Goal: Task Accomplishment & Management: Use online tool/utility

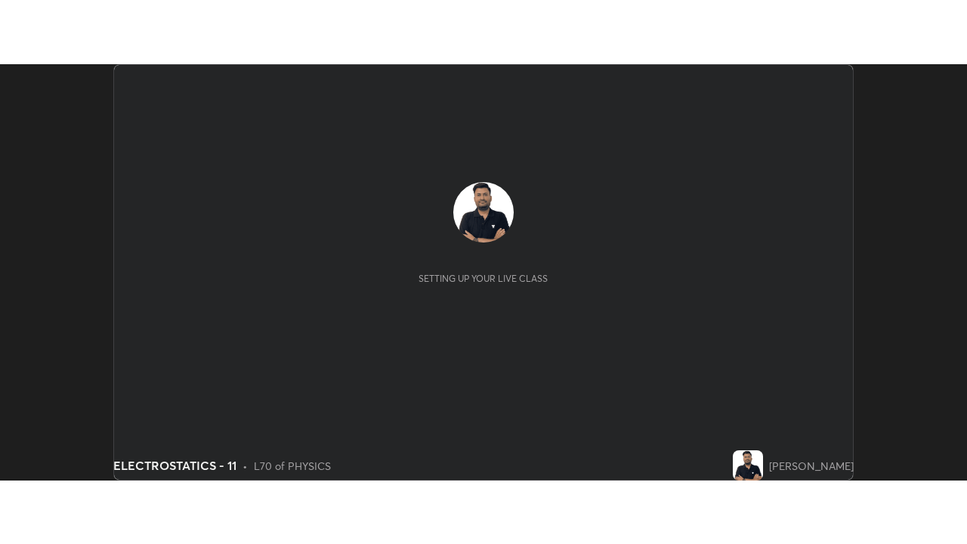
scroll to position [416, 967]
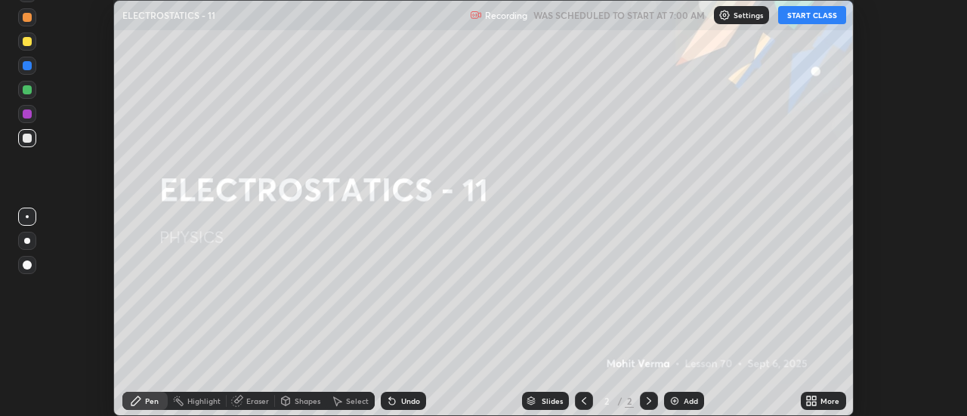
click at [814, 19] on button "START CLASS" at bounding box center [813, 15] width 68 height 18
click at [818, 400] on icon at bounding box center [812, 401] width 12 height 12
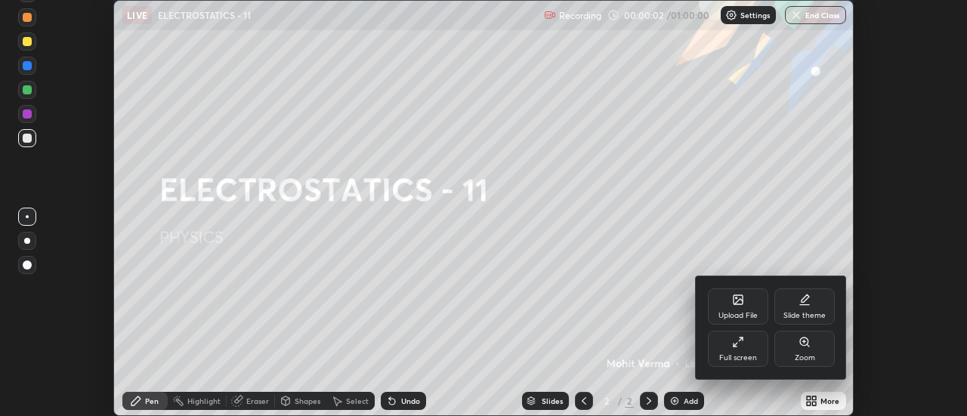
click at [740, 358] on div "Full screen" at bounding box center [739, 358] width 38 height 8
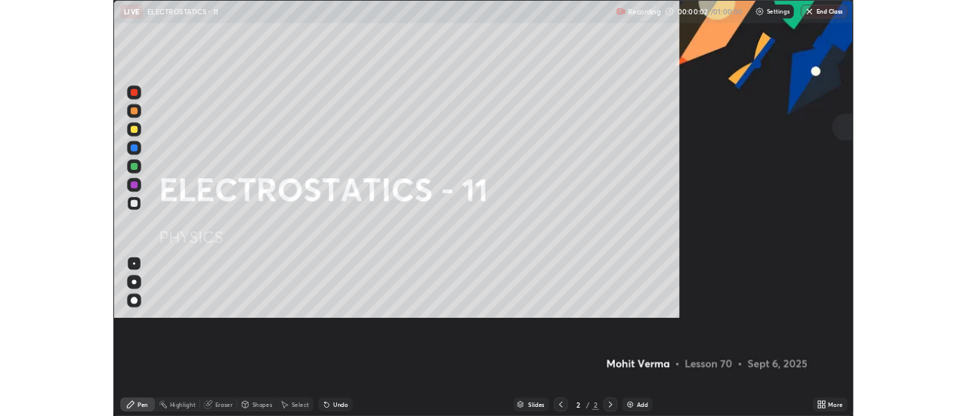
scroll to position [544, 967]
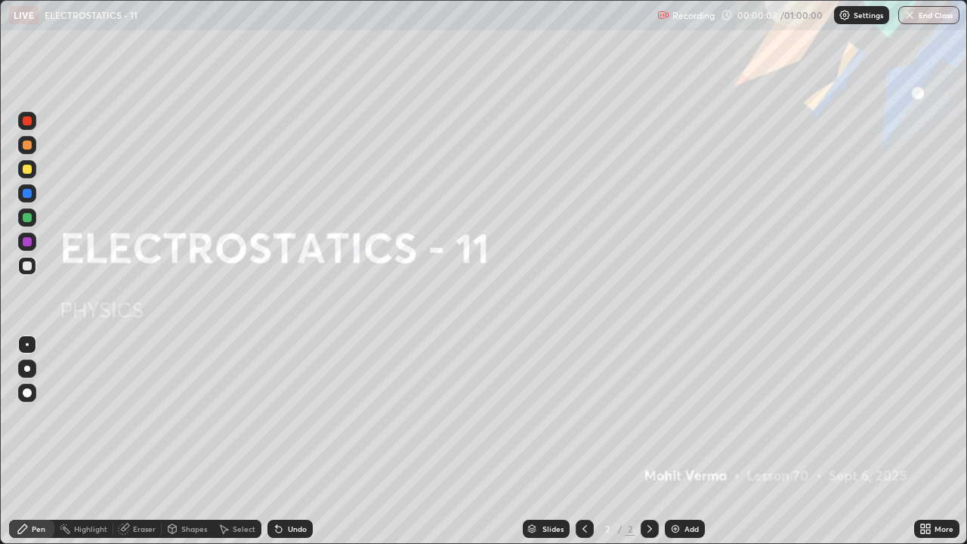
click at [689, 416] on div "Add" at bounding box center [692, 529] width 14 height 8
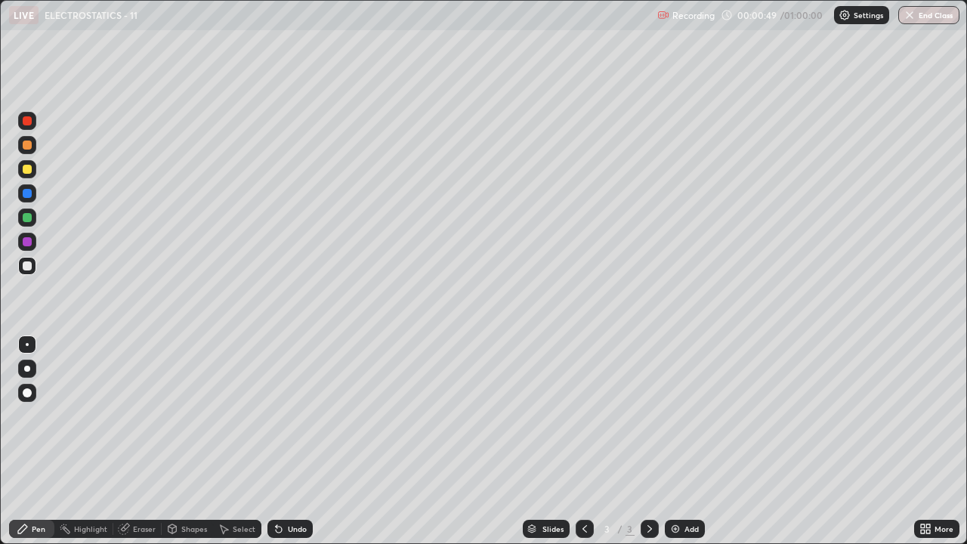
click at [682, 416] on div "Add" at bounding box center [685, 529] width 40 height 18
click at [147, 416] on div "Eraser" at bounding box center [144, 529] width 23 height 8
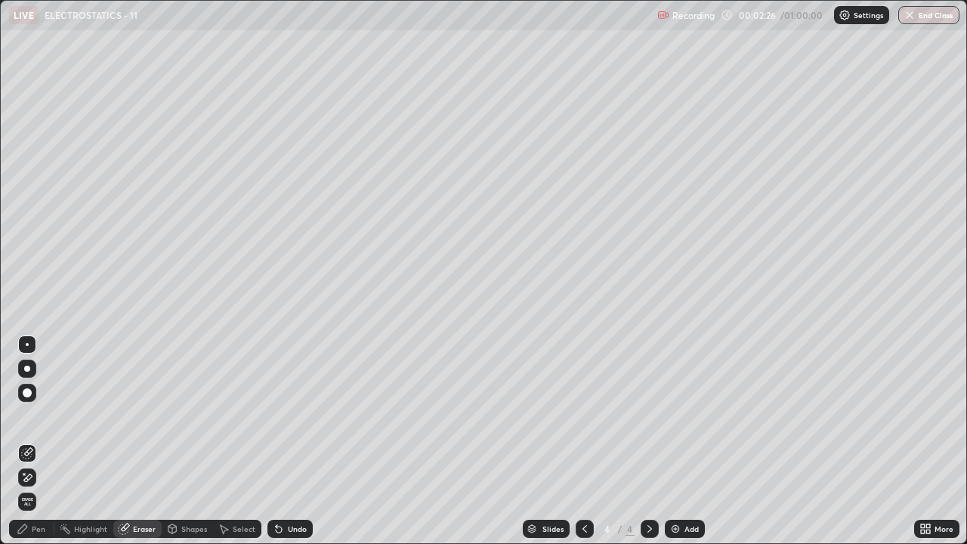
click at [29, 416] on icon at bounding box center [27, 478] width 12 height 13
click at [289, 416] on div "Undo" at bounding box center [290, 529] width 45 height 18
click at [293, 416] on div "Undo" at bounding box center [297, 529] width 19 height 8
click at [36, 416] on div "Pen" at bounding box center [39, 529] width 14 height 8
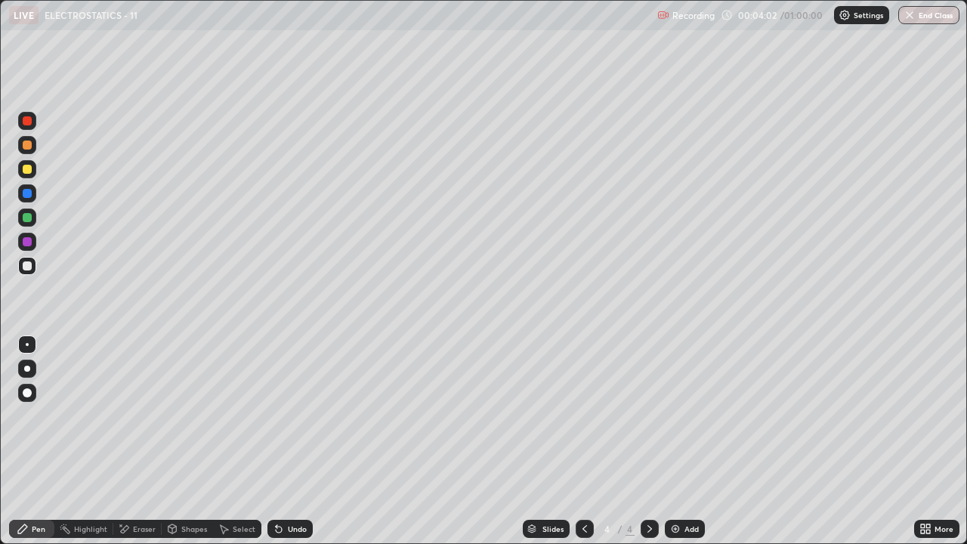
click at [296, 416] on div "Undo" at bounding box center [290, 529] width 45 height 18
click at [304, 416] on div "Undo" at bounding box center [290, 529] width 45 height 18
click at [679, 416] on img at bounding box center [676, 529] width 12 height 12
click at [186, 416] on div "Shapes" at bounding box center [194, 529] width 26 height 8
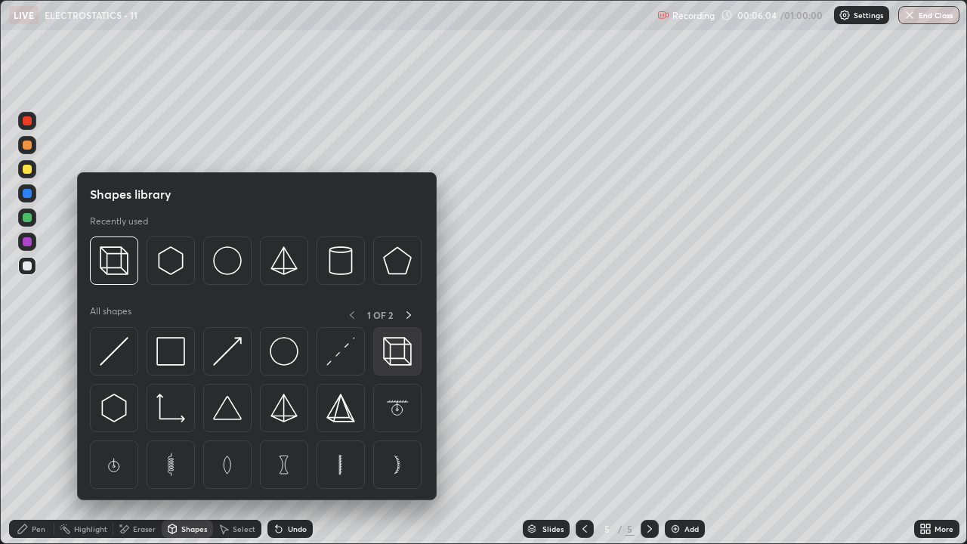
click at [397, 365] on img at bounding box center [397, 351] width 29 height 29
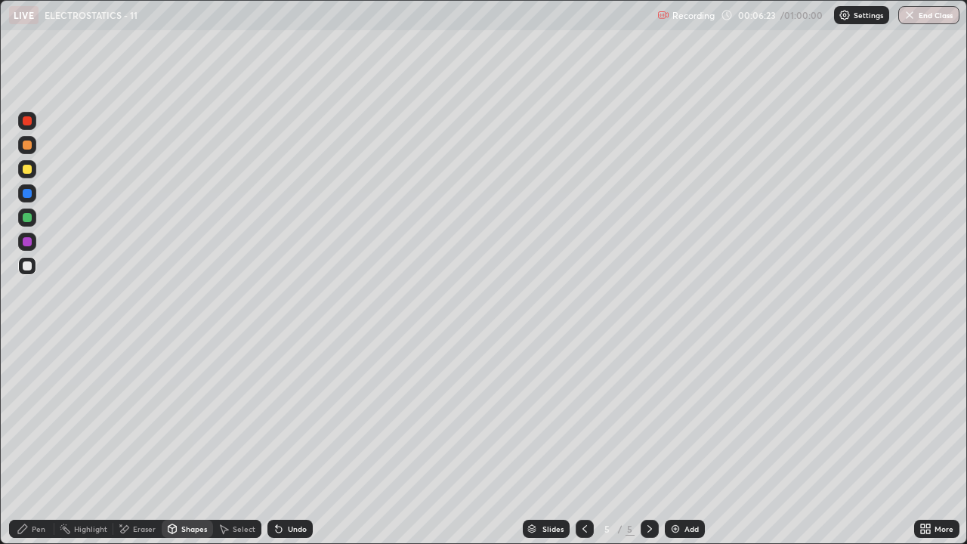
click at [41, 416] on div "Pen" at bounding box center [31, 529] width 45 height 18
click at [583, 416] on icon at bounding box center [585, 529] width 12 height 12
click at [678, 416] on img at bounding box center [676, 529] width 12 height 12
click at [292, 416] on div "Undo" at bounding box center [290, 529] width 45 height 18
click at [293, 416] on div "Undo" at bounding box center [297, 529] width 19 height 8
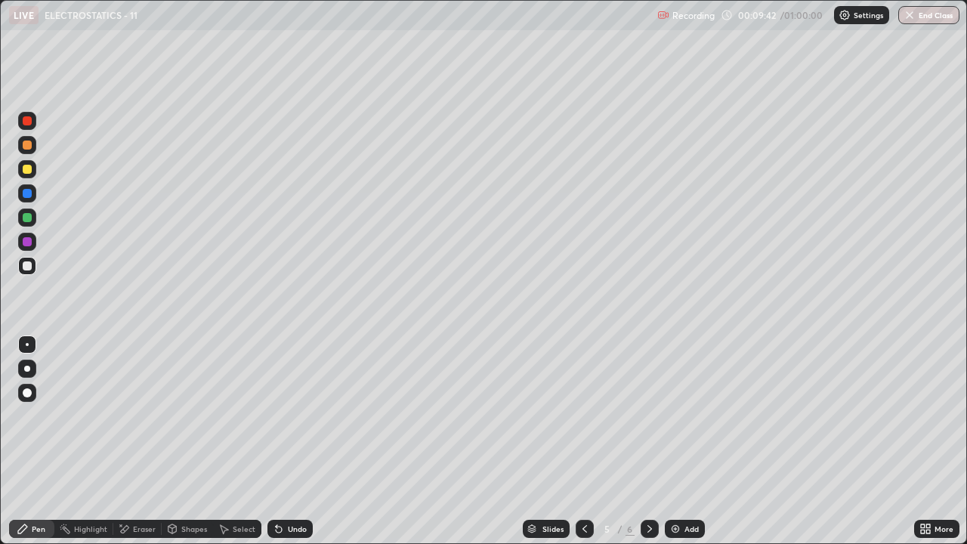
click at [296, 416] on div "Undo" at bounding box center [297, 529] width 19 height 8
click at [300, 416] on div "Undo" at bounding box center [297, 529] width 19 height 8
click at [299, 416] on div "Undo" at bounding box center [297, 529] width 19 height 8
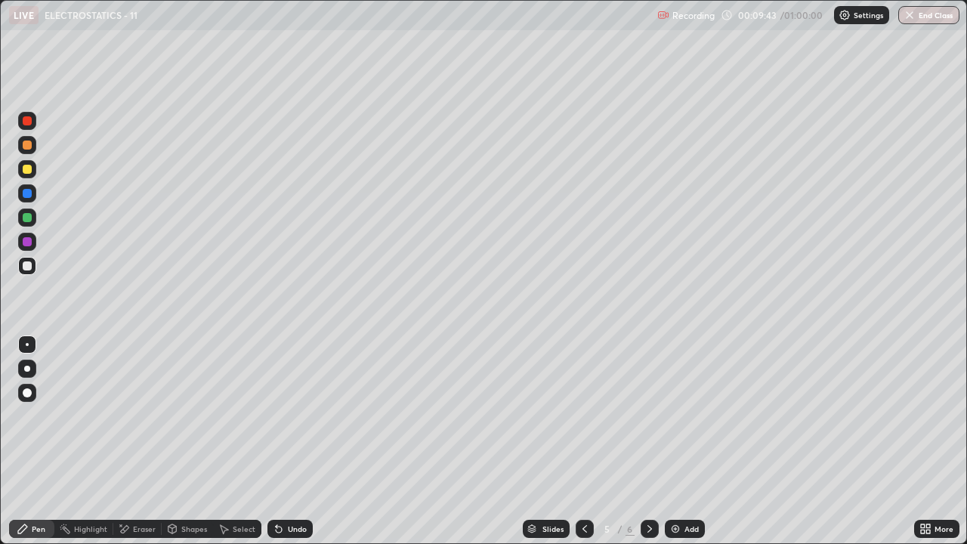
click at [299, 416] on div "Undo" at bounding box center [297, 529] width 19 height 8
click at [299, 416] on div "Undo" at bounding box center [290, 529] width 45 height 18
click at [298, 416] on div "Undo" at bounding box center [290, 529] width 45 height 18
click at [297, 416] on div "Undo" at bounding box center [290, 529] width 45 height 18
click at [301, 416] on div "Undo" at bounding box center [297, 529] width 19 height 8
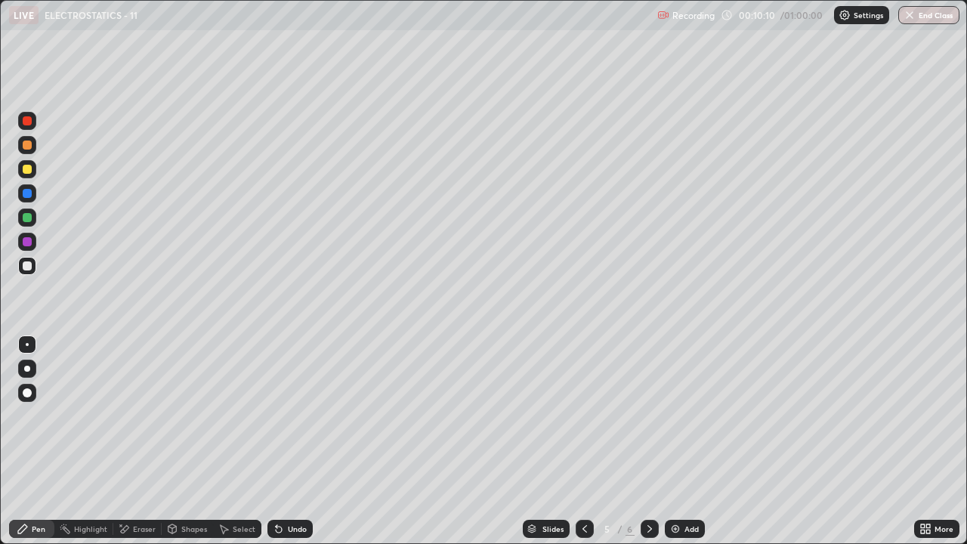
click at [191, 416] on div "Shapes" at bounding box center [194, 529] width 26 height 8
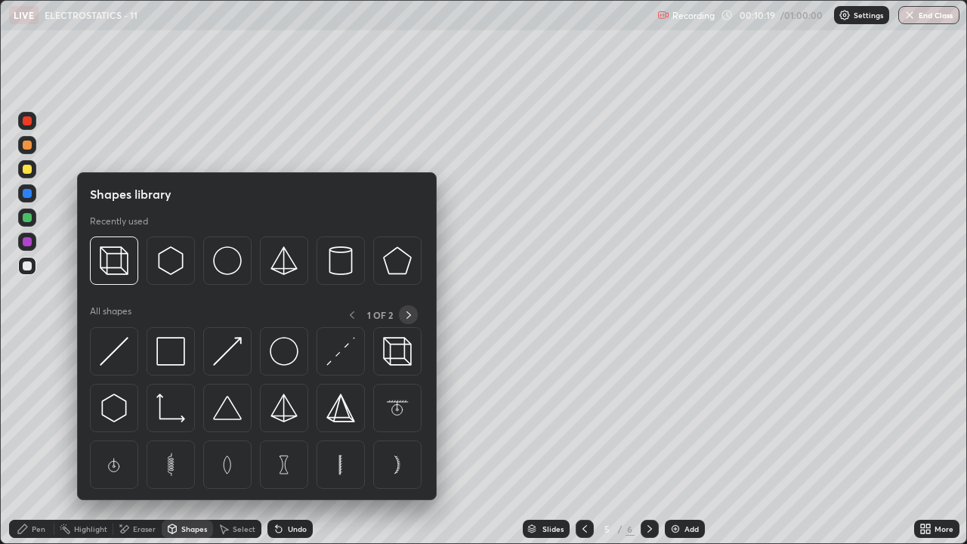
click at [400, 315] on div at bounding box center [408, 314] width 19 height 19
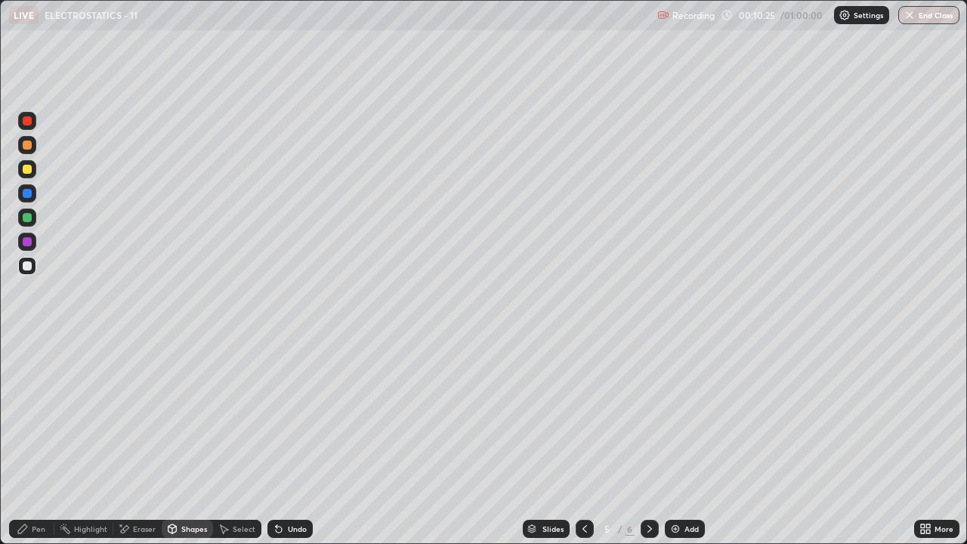
click at [133, 416] on div "Eraser" at bounding box center [144, 529] width 23 height 8
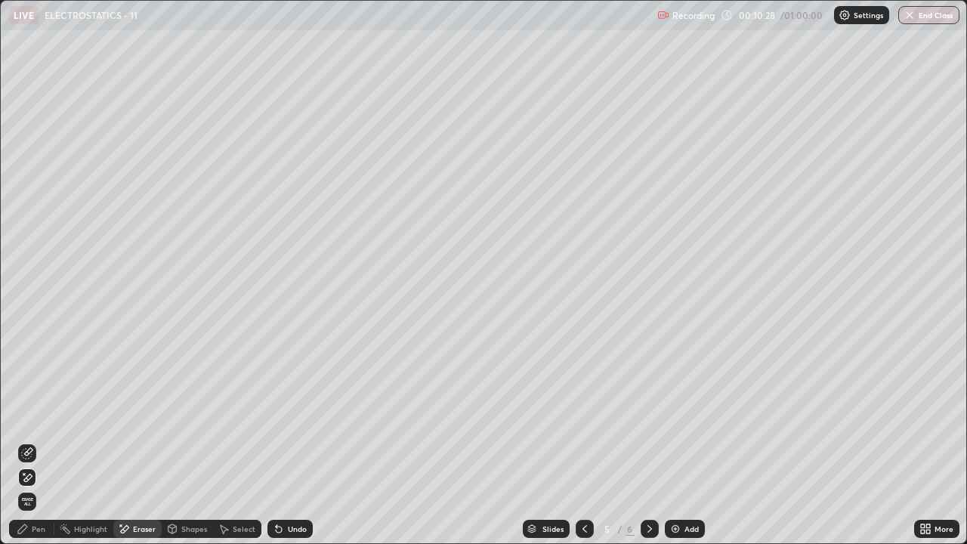
click at [30, 416] on div "Pen" at bounding box center [31, 529] width 45 height 18
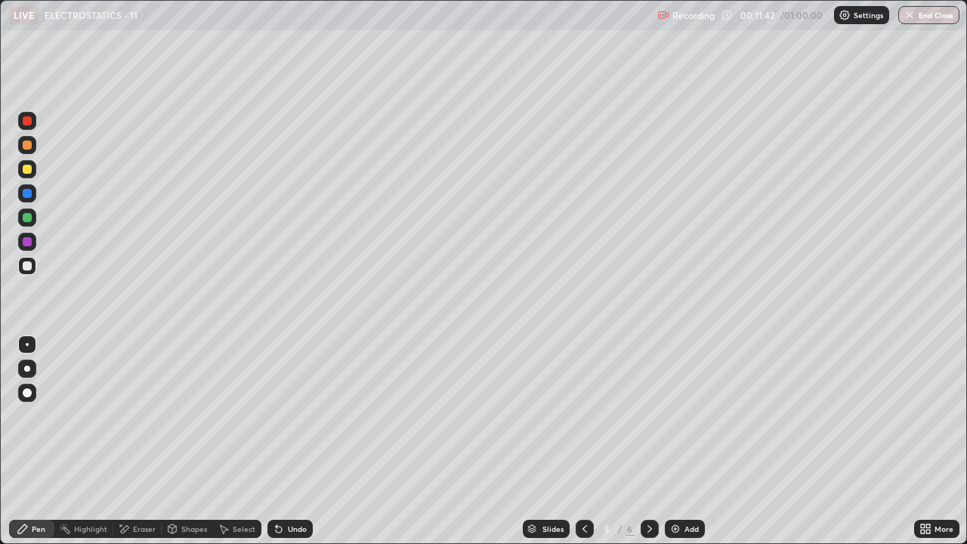
click at [290, 416] on div "Undo" at bounding box center [297, 529] width 19 height 8
click at [649, 416] on icon at bounding box center [650, 529] width 5 height 8
click at [282, 416] on icon at bounding box center [279, 529] width 12 height 12
click at [288, 416] on div "Undo" at bounding box center [297, 529] width 19 height 8
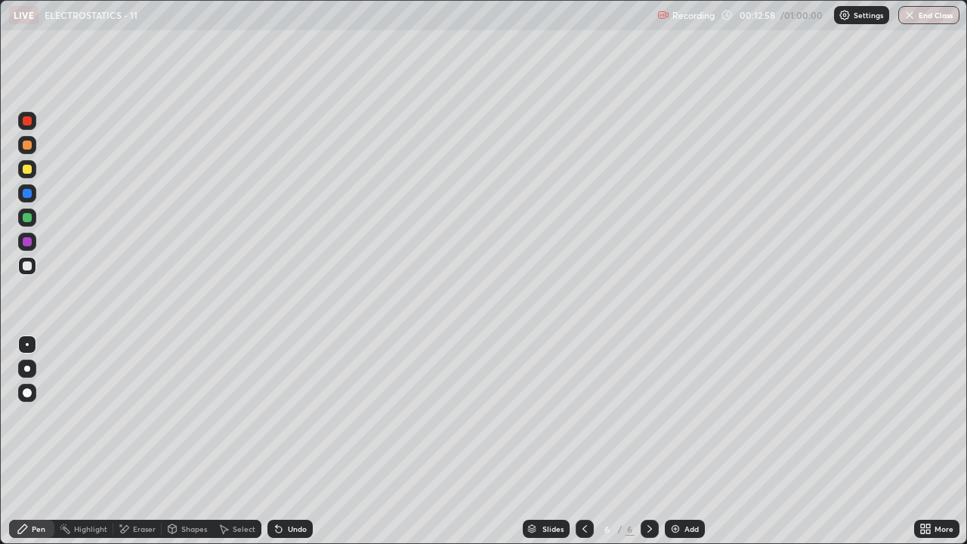
click at [88, 416] on div "Highlight" at bounding box center [90, 529] width 33 height 8
click at [29, 416] on icon at bounding box center [27, 477] width 8 height 8
click at [34, 416] on div "Pen" at bounding box center [39, 529] width 14 height 8
click at [141, 416] on div "Eraser" at bounding box center [144, 529] width 23 height 8
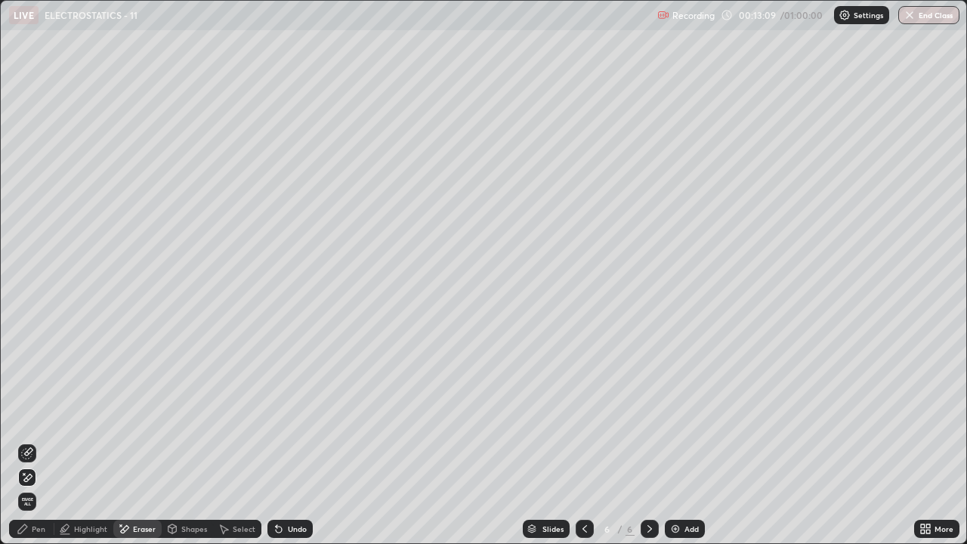
click at [25, 416] on div "Pen" at bounding box center [31, 529] width 45 height 18
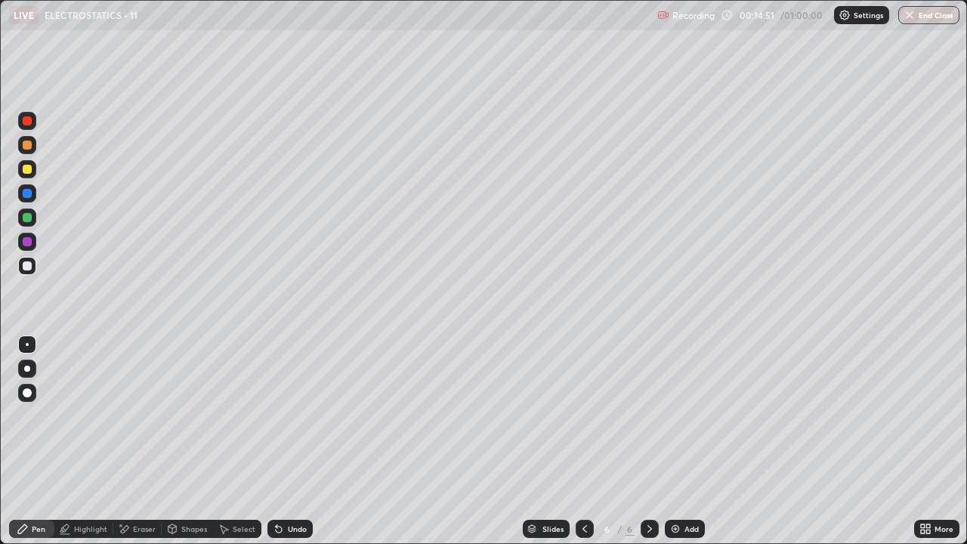
click at [30, 172] on div at bounding box center [27, 169] width 9 height 9
click at [290, 416] on div "Undo" at bounding box center [297, 529] width 19 height 8
click at [289, 416] on div "Undo" at bounding box center [297, 529] width 19 height 8
click at [294, 416] on div "Undo" at bounding box center [297, 529] width 19 height 8
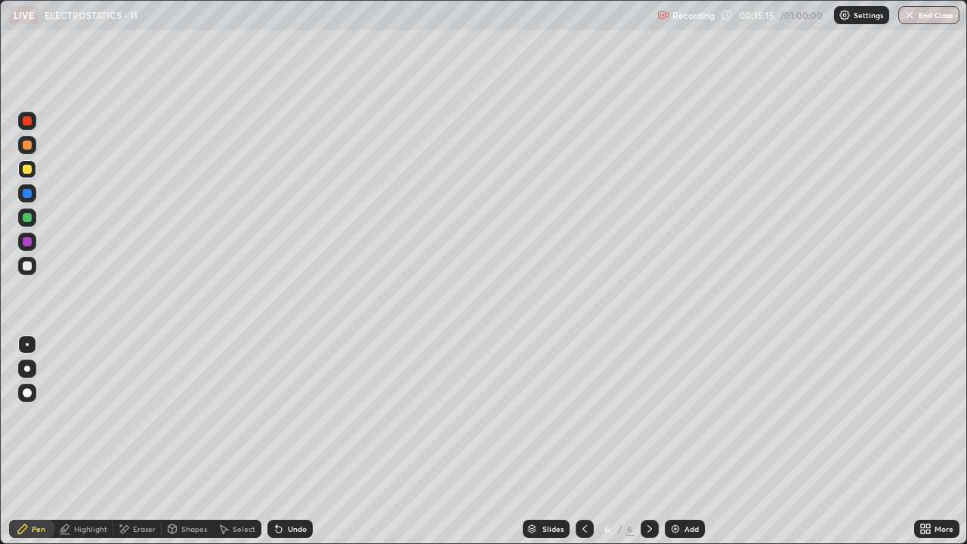
click at [293, 416] on div "Undo" at bounding box center [297, 529] width 19 height 8
click at [294, 416] on div "Undo" at bounding box center [297, 529] width 19 height 8
click at [133, 416] on div "Eraser" at bounding box center [144, 529] width 23 height 8
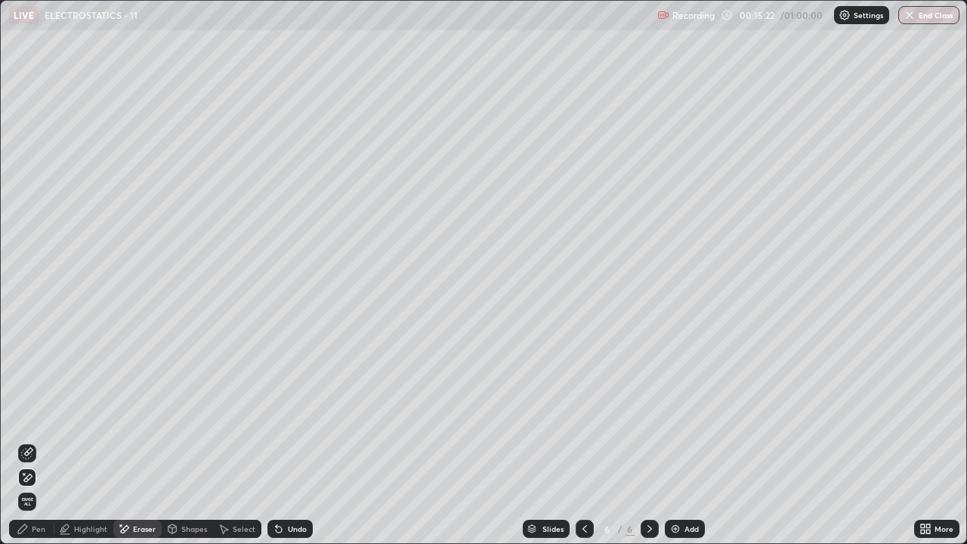
click at [297, 416] on div "Undo" at bounding box center [297, 529] width 19 height 8
click at [32, 416] on icon at bounding box center [27, 453] width 12 height 12
click at [29, 416] on div "Pen" at bounding box center [31, 529] width 45 height 18
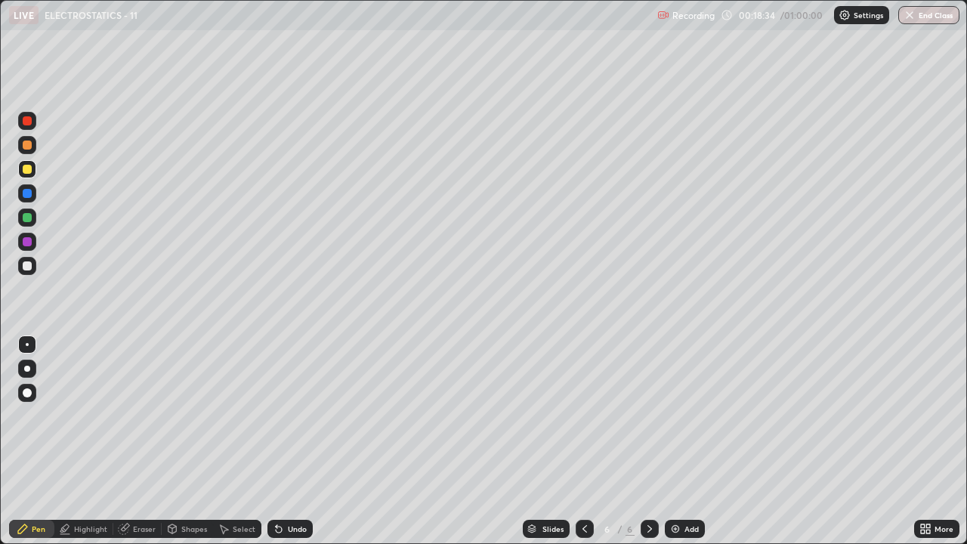
click at [138, 416] on div "Eraser" at bounding box center [144, 529] width 23 height 8
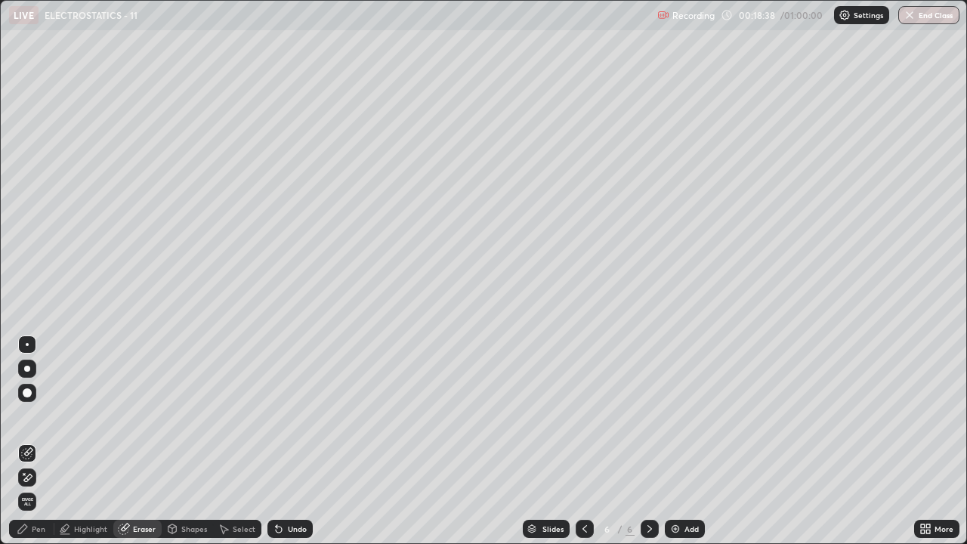
click at [38, 416] on div "Pen" at bounding box center [39, 529] width 14 height 8
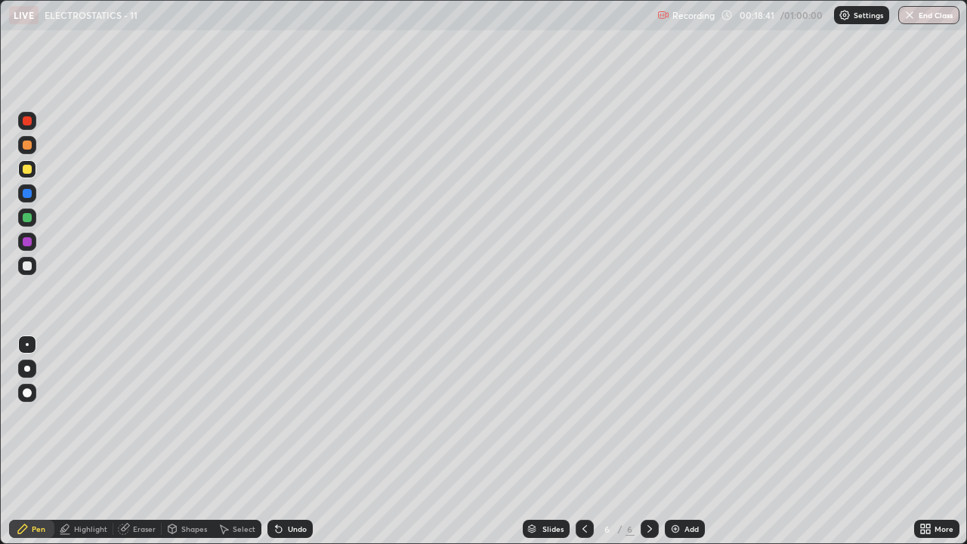
click at [682, 416] on div "Add" at bounding box center [685, 529] width 40 height 18
click at [285, 416] on div "Undo" at bounding box center [290, 529] width 45 height 18
click at [280, 416] on icon at bounding box center [279, 529] width 12 height 12
click at [281, 416] on div "Undo" at bounding box center [290, 529] width 45 height 18
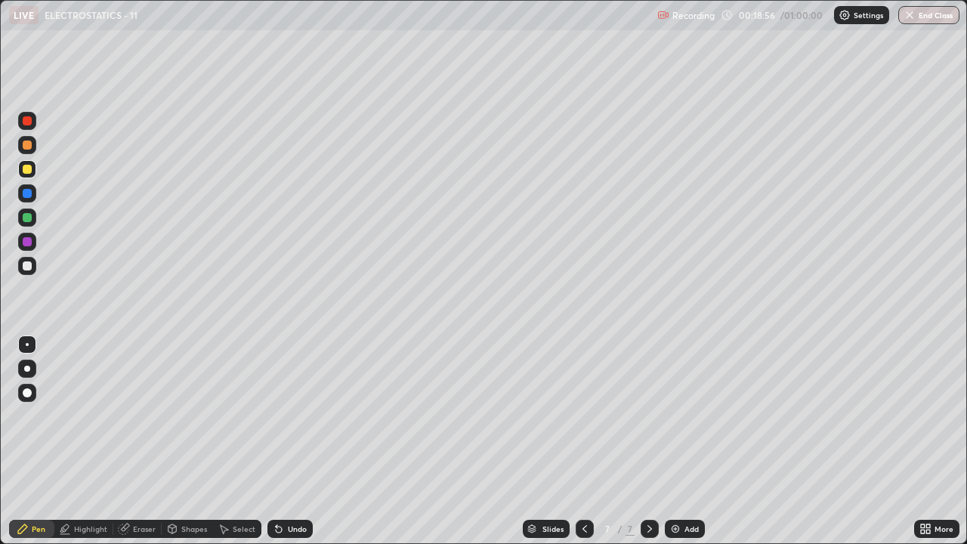
click at [282, 416] on div "Undo" at bounding box center [290, 529] width 45 height 18
click at [140, 416] on div "Eraser" at bounding box center [137, 529] width 48 height 18
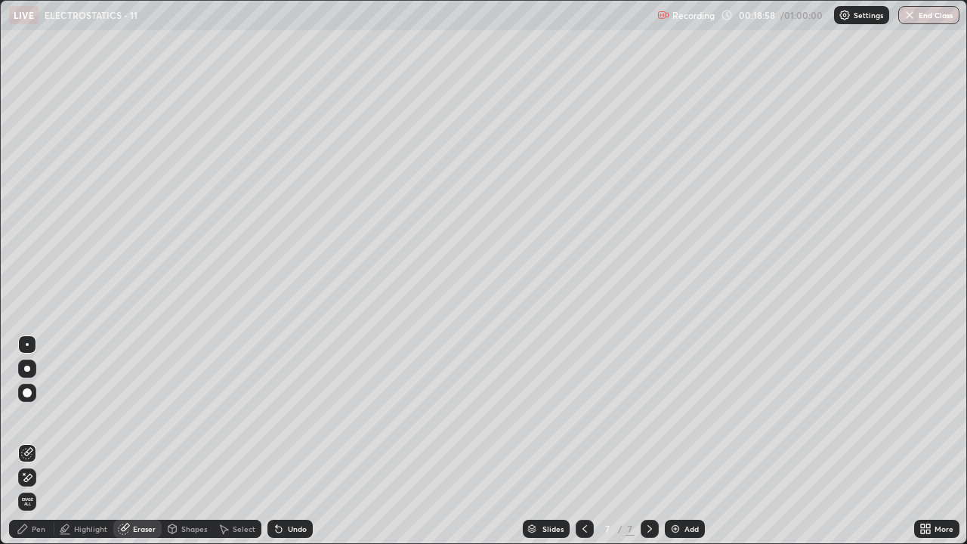
click at [190, 416] on div "Shapes" at bounding box center [194, 529] width 26 height 8
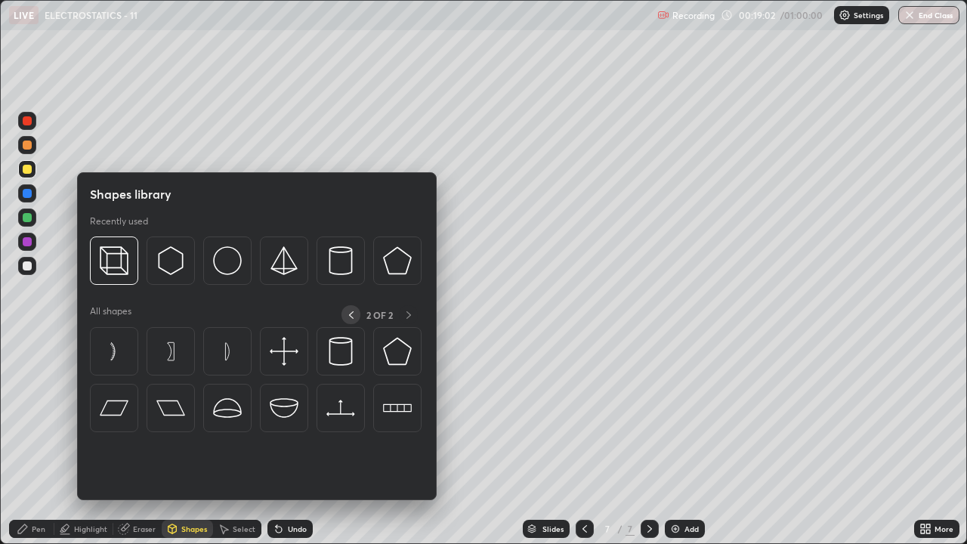
click at [351, 315] on icon at bounding box center [351, 315] width 12 height 12
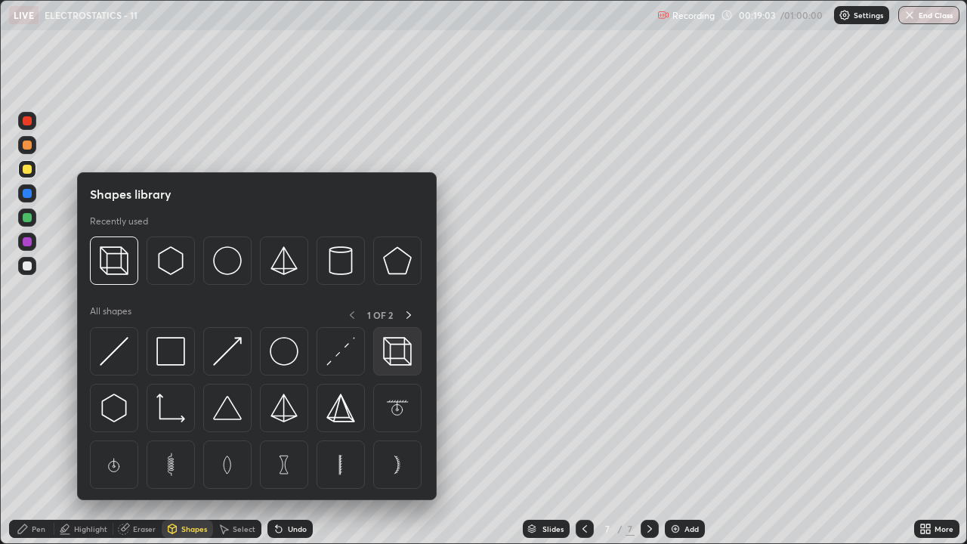
click at [395, 350] on img at bounding box center [397, 351] width 29 height 29
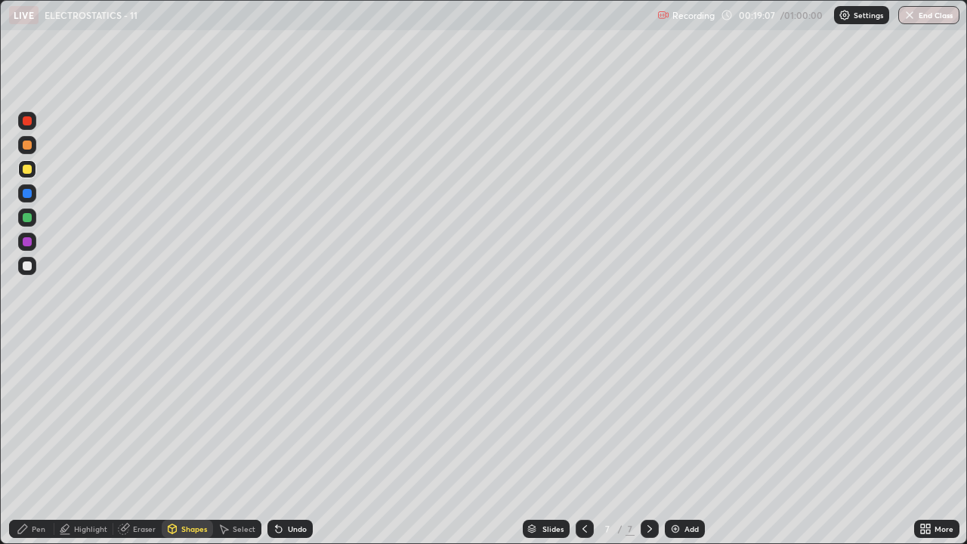
click at [35, 416] on div "Pen" at bounding box center [31, 529] width 45 height 18
click at [289, 416] on div "Undo" at bounding box center [297, 529] width 19 height 8
click at [132, 416] on div "Eraser" at bounding box center [137, 529] width 48 height 18
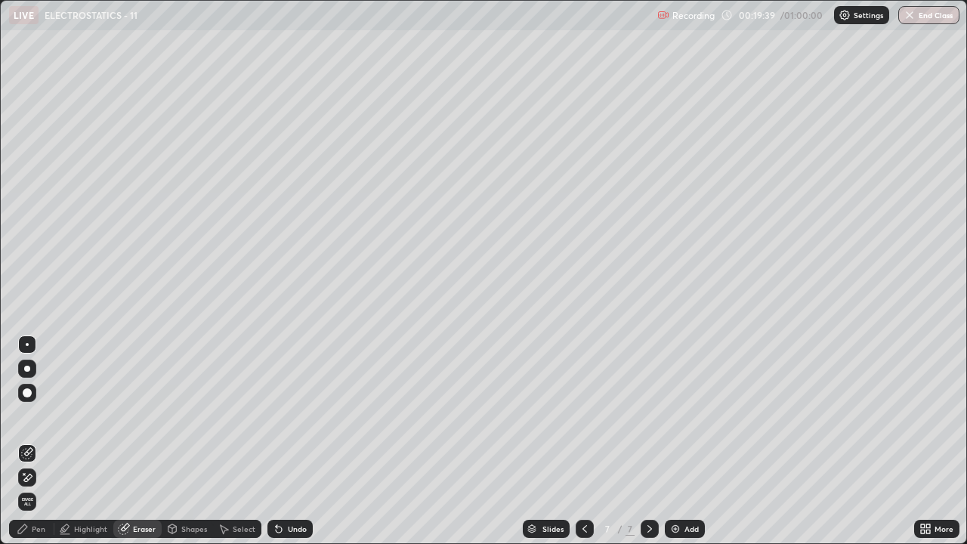
click at [29, 416] on icon at bounding box center [28, 478] width 8 height 8
click at [35, 416] on div "Pen" at bounding box center [39, 529] width 14 height 8
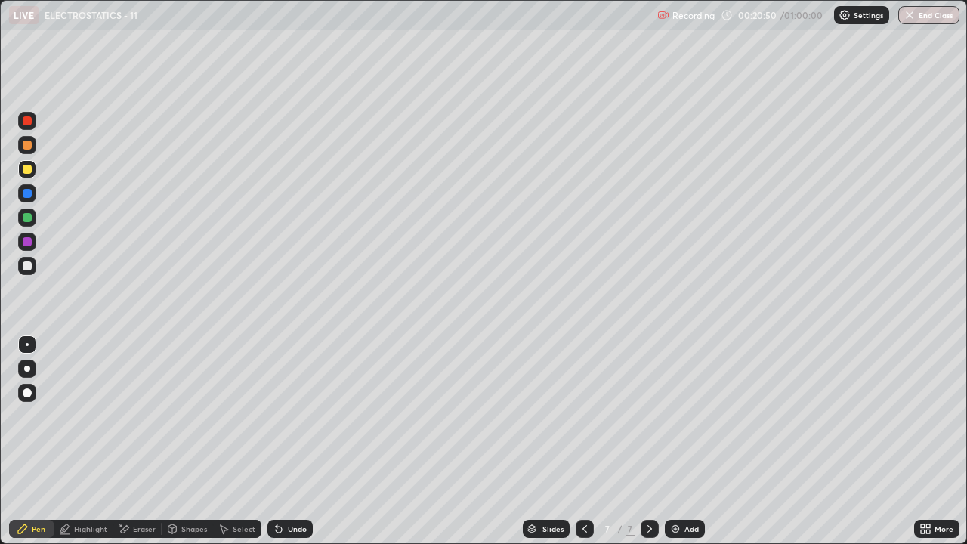
click at [187, 416] on div "Shapes" at bounding box center [194, 529] width 26 height 8
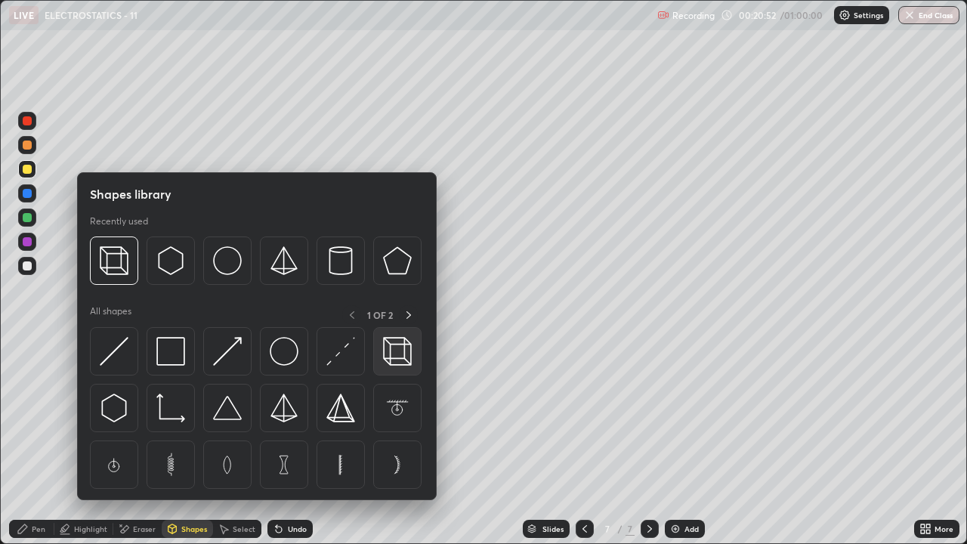
click at [401, 354] on img at bounding box center [397, 351] width 29 height 29
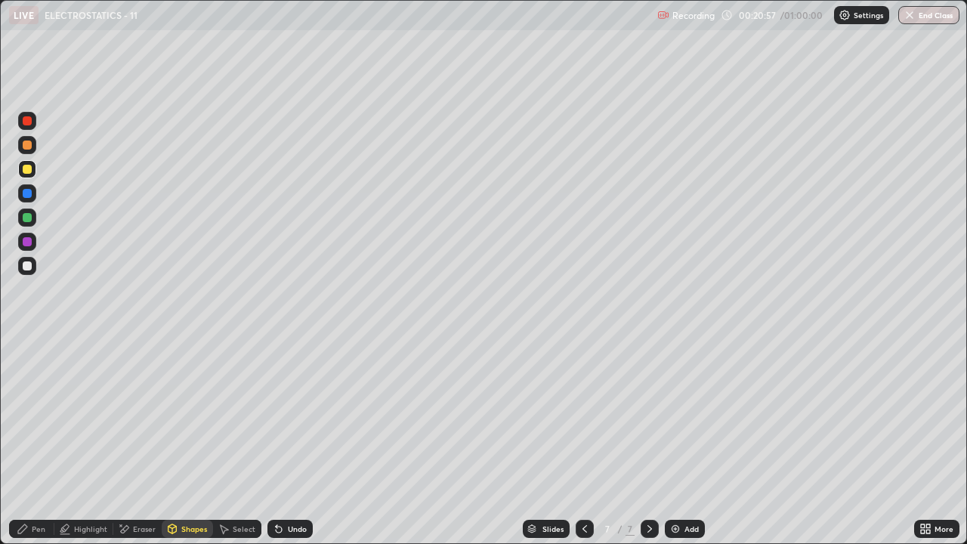
click at [33, 416] on div "Pen" at bounding box center [31, 529] width 45 height 18
click at [193, 416] on div "Shapes" at bounding box center [194, 529] width 26 height 8
click at [39, 416] on div "Pen" at bounding box center [39, 529] width 14 height 8
click at [86, 416] on div "Highlight" at bounding box center [90, 529] width 33 height 8
click at [44, 416] on div "Pen" at bounding box center [39, 529] width 14 height 8
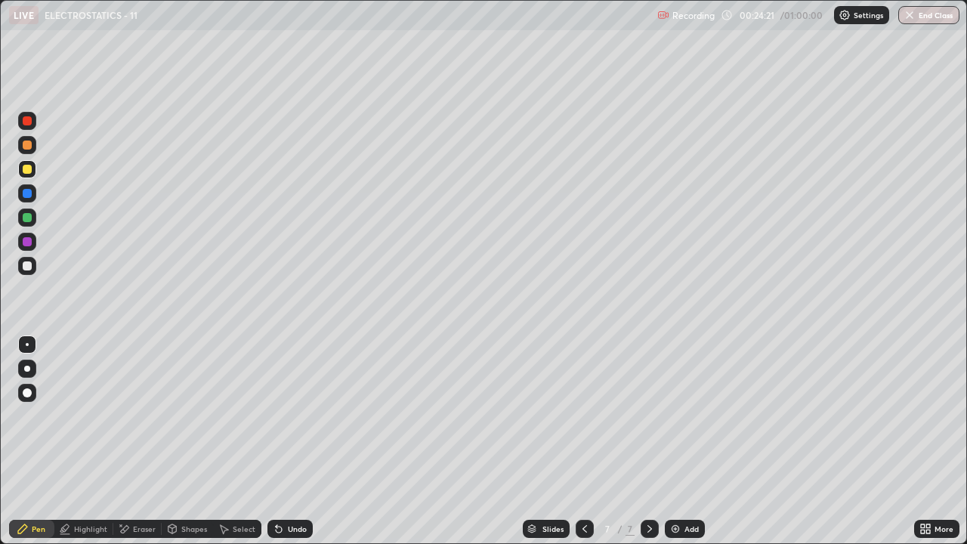
click at [852, 416] on div "Slides 7 / 7 Add" at bounding box center [614, 529] width 602 height 30
click at [893, 416] on div "Slides 7 / 7 Add" at bounding box center [614, 529] width 602 height 30
click at [145, 416] on div "Eraser" at bounding box center [144, 529] width 23 height 8
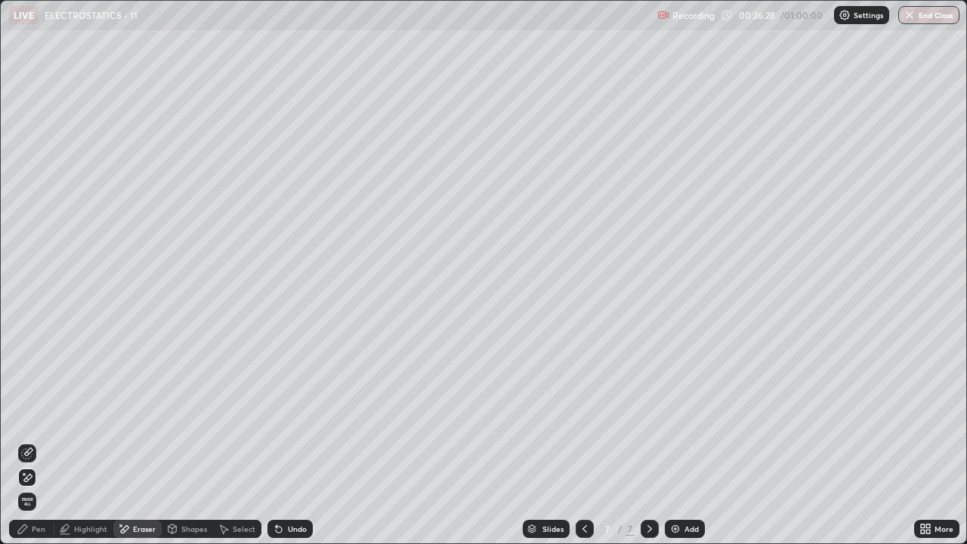
click at [187, 416] on div "Shapes" at bounding box center [187, 529] width 51 height 18
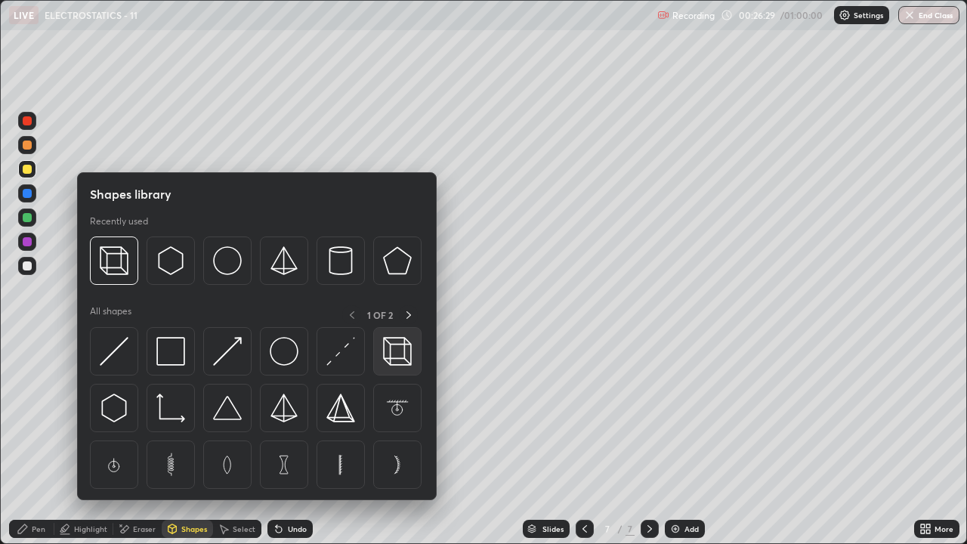
click at [398, 355] on img at bounding box center [397, 351] width 29 height 29
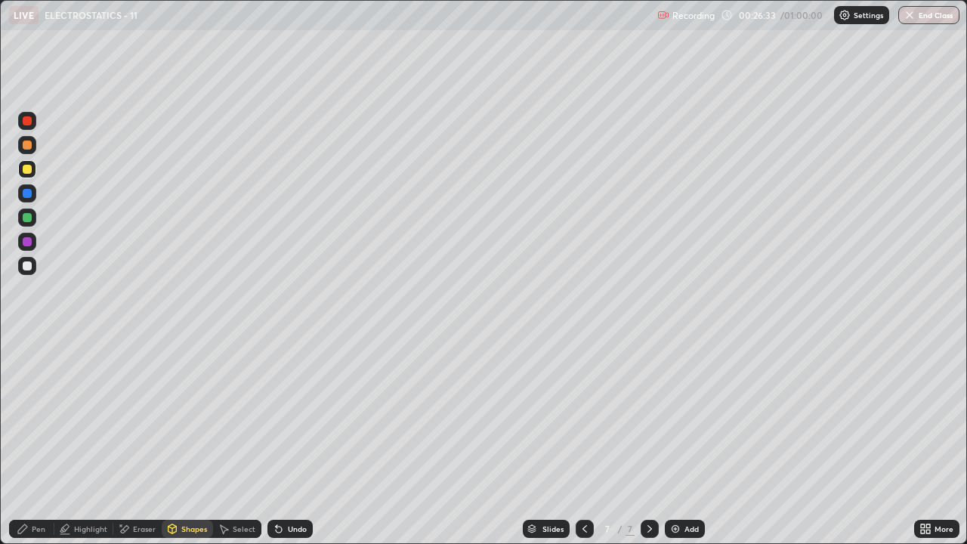
click at [36, 416] on div "Pen" at bounding box center [39, 529] width 14 height 8
click at [35, 416] on div "Pen" at bounding box center [31, 529] width 45 height 18
click at [27, 267] on div at bounding box center [27, 266] width 9 height 9
click at [583, 416] on icon at bounding box center [585, 529] width 12 height 12
click at [648, 416] on div at bounding box center [650, 529] width 18 height 18
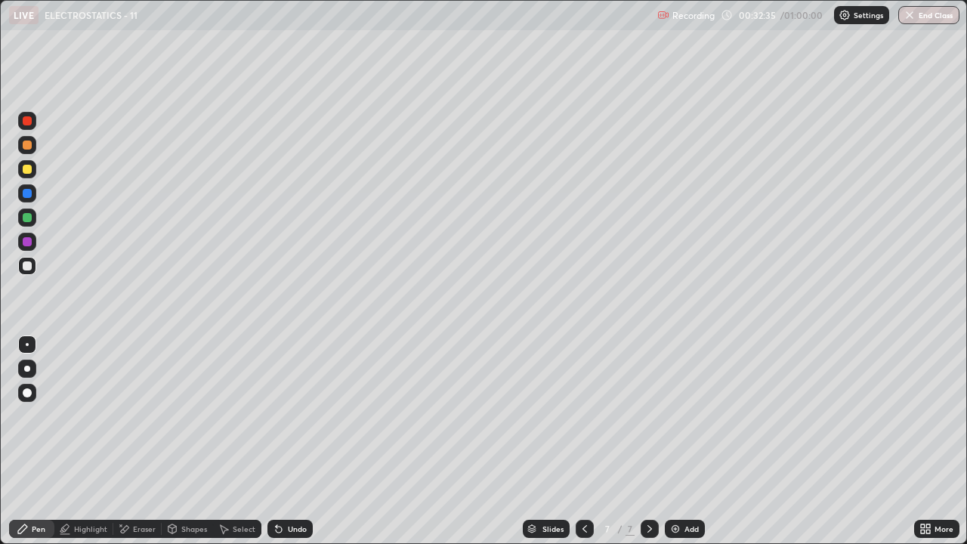
click at [130, 416] on div "Eraser" at bounding box center [137, 529] width 48 height 18
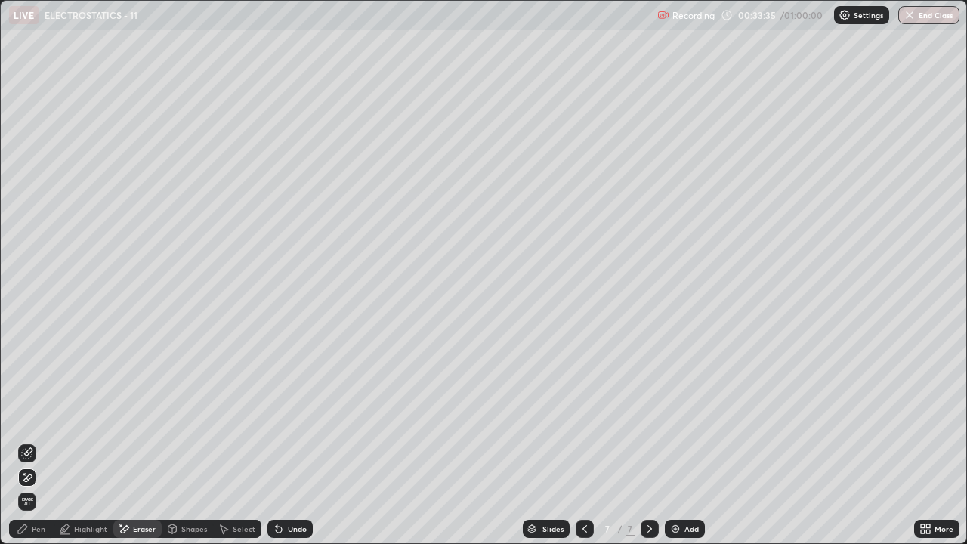
click at [40, 416] on div "Pen" at bounding box center [39, 529] width 14 height 8
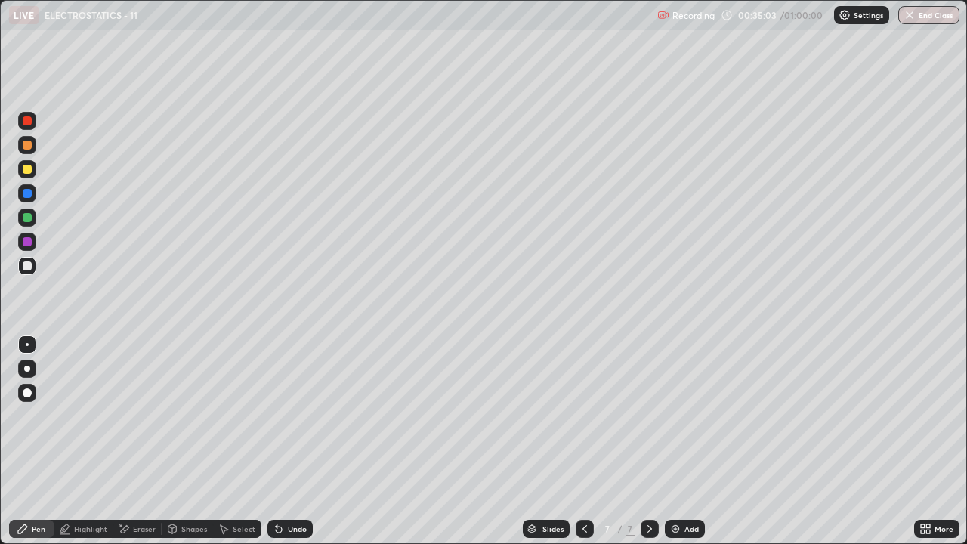
click at [684, 416] on div "Add" at bounding box center [685, 529] width 40 height 18
click at [590, 416] on div at bounding box center [585, 529] width 18 height 18
click at [648, 416] on icon at bounding box center [650, 529] width 5 height 8
click at [289, 416] on div "Undo" at bounding box center [290, 529] width 45 height 18
click at [182, 416] on div "Shapes" at bounding box center [187, 529] width 51 height 18
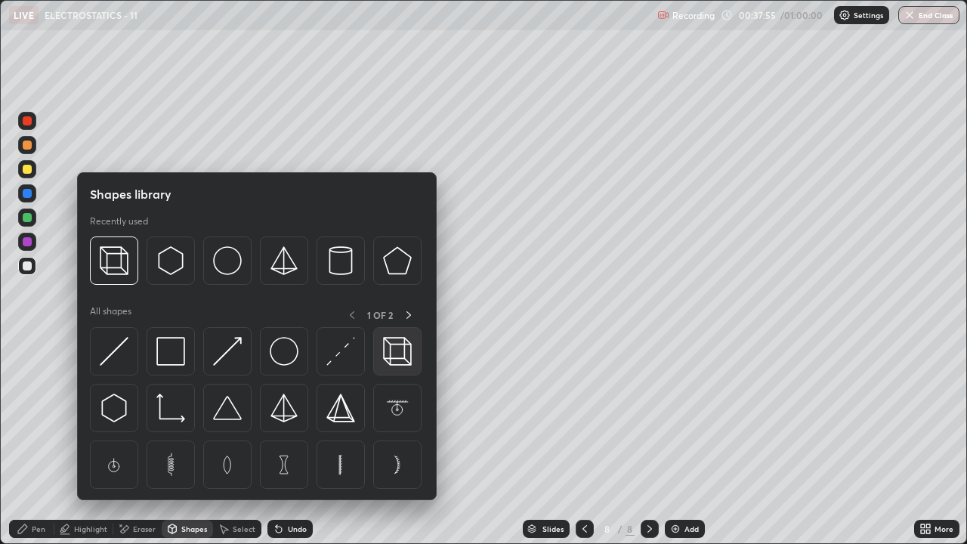
click at [398, 352] on img at bounding box center [397, 351] width 29 height 29
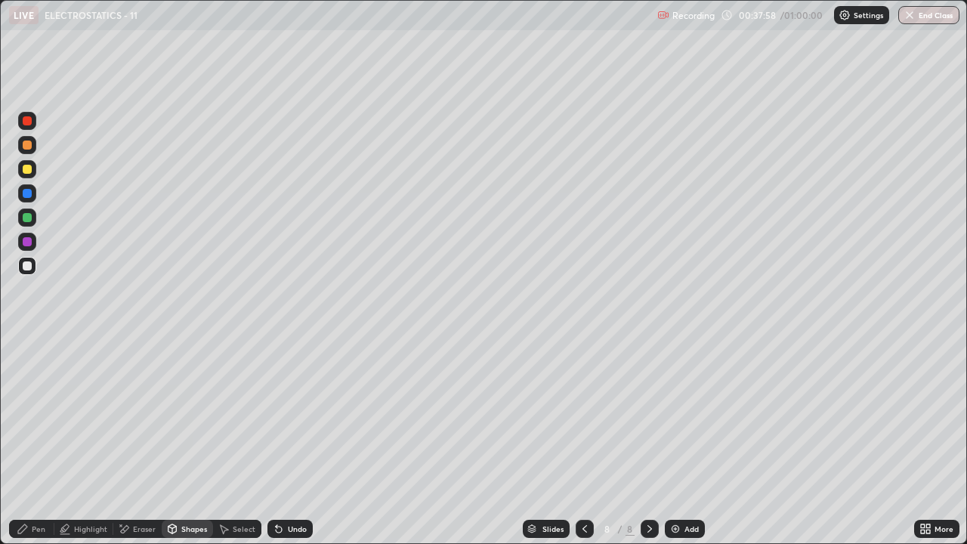
click at [39, 416] on div "Pen" at bounding box center [31, 529] width 45 height 18
click at [188, 416] on div "Shapes" at bounding box center [194, 529] width 26 height 8
click at [33, 416] on div "Pen" at bounding box center [39, 529] width 14 height 8
click at [130, 416] on div "Eraser" at bounding box center [137, 529] width 48 height 18
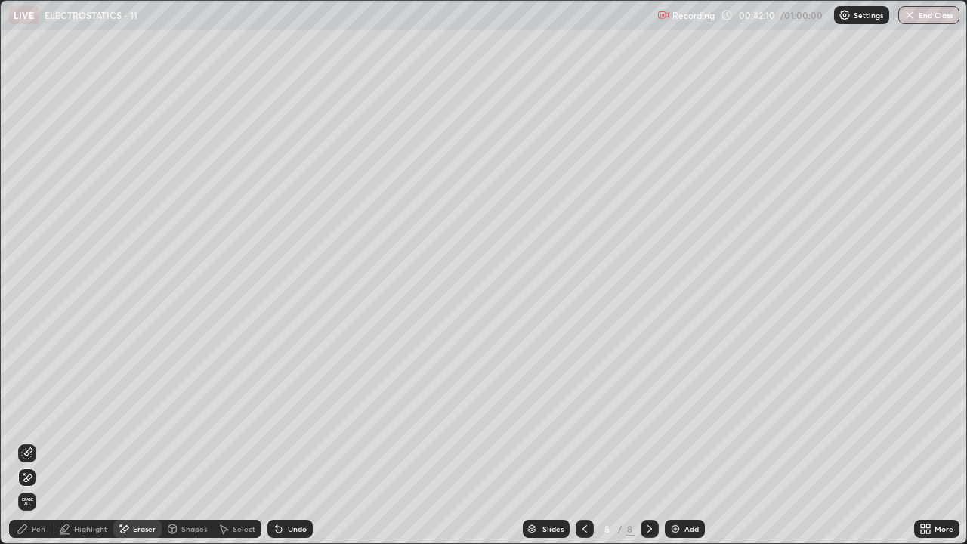
click at [23, 416] on icon at bounding box center [27, 453] width 12 height 12
click at [36, 416] on div "Pen" at bounding box center [39, 529] width 14 height 8
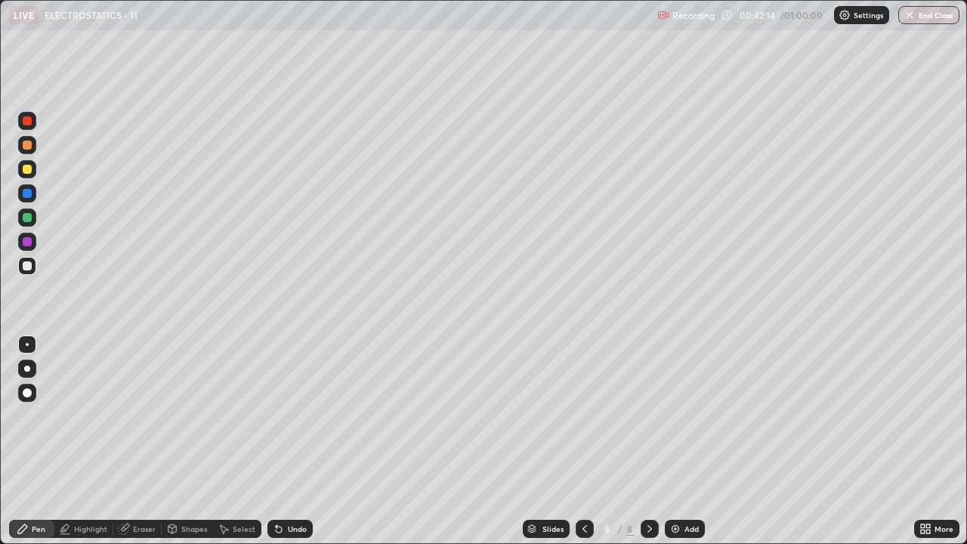
click at [26, 167] on div at bounding box center [27, 169] width 9 height 9
click at [689, 416] on div "Add" at bounding box center [685, 529] width 40 height 18
click at [133, 416] on div "Eraser" at bounding box center [144, 529] width 23 height 8
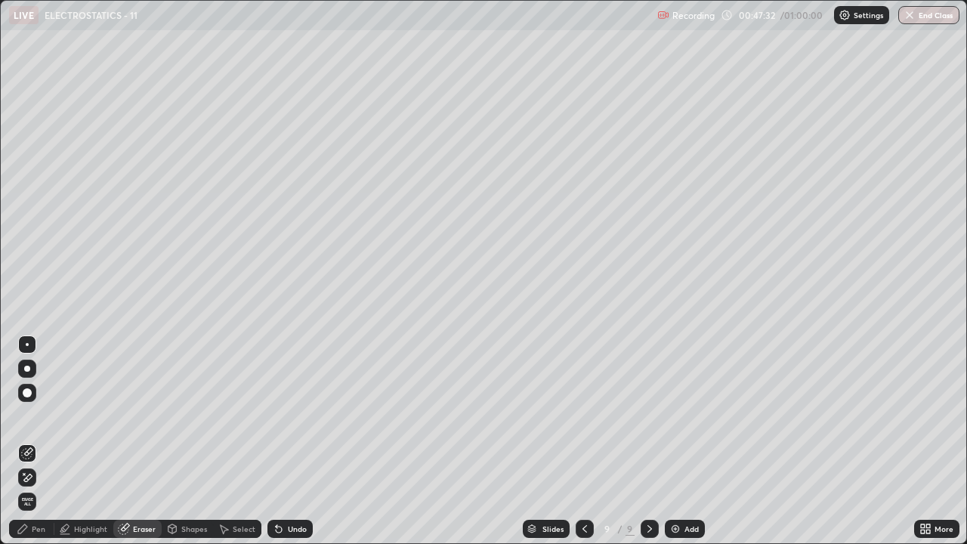
click at [27, 416] on span "Erase all" at bounding box center [27, 501] width 17 height 9
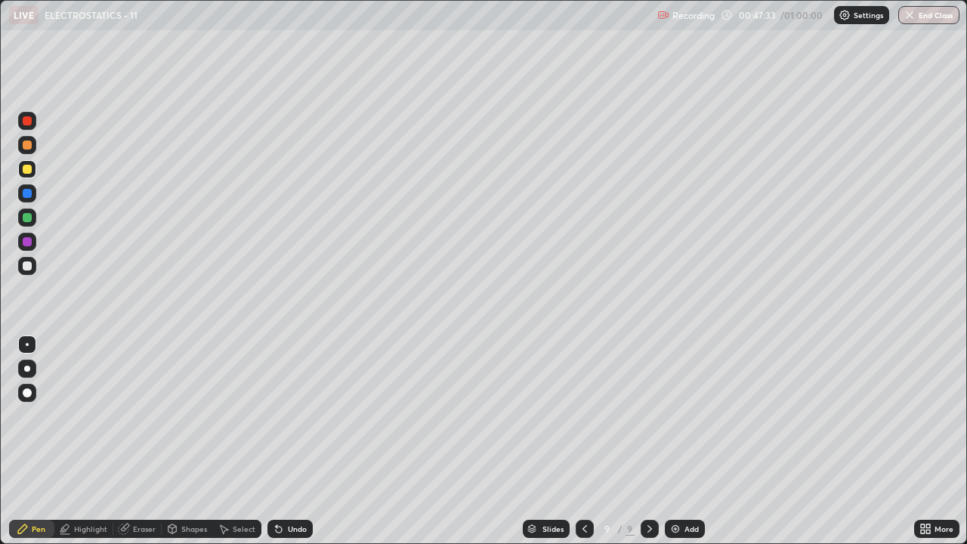
click at [179, 416] on div "Shapes" at bounding box center [187, 529] width 51 height 18
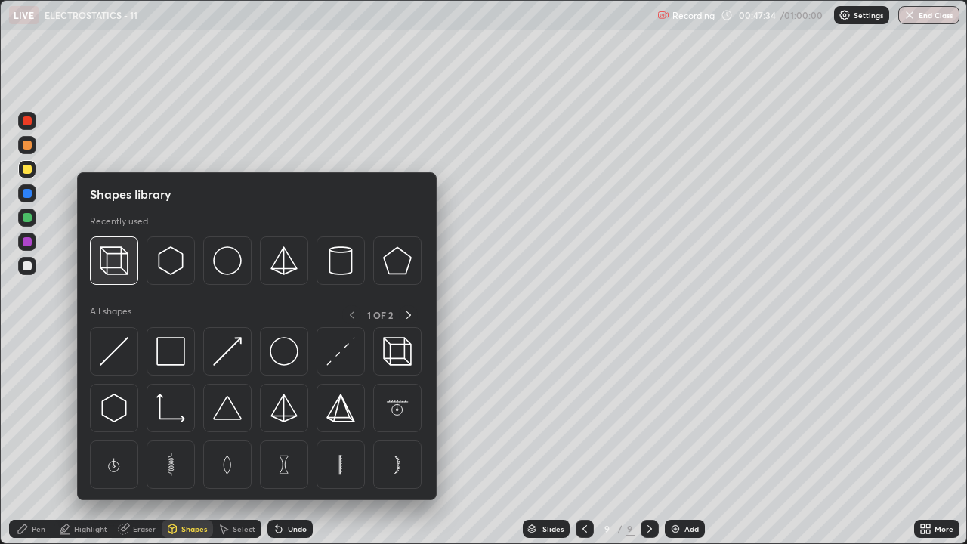
click at [115, 262] on img at bounding box center [114, 260] width 29 height 29
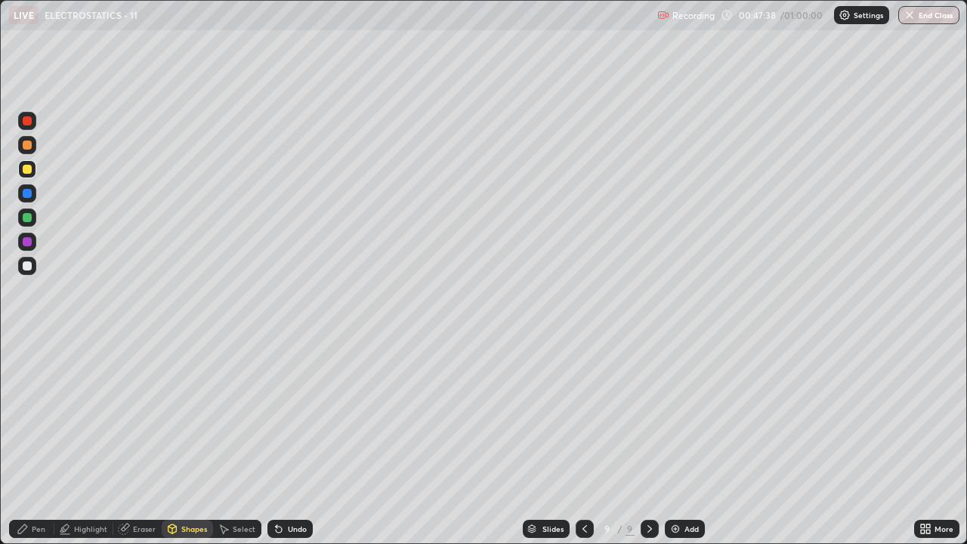
click at [35, 416] on div "Pen" at bounding box center [39, 529] width 14 height 8
click at [29, 269] on div at bounding box center [27, 266] width 9 height 9
click at [193, 416] on div "Shapes" at bounding box center [187, 529] width 51 height 18
click at [45, 416] on div "Pen" at bounding box center [39, 529] width 14 height 8
click at [31, 171] on div at bounding box center [27, 169] width 9 height 9
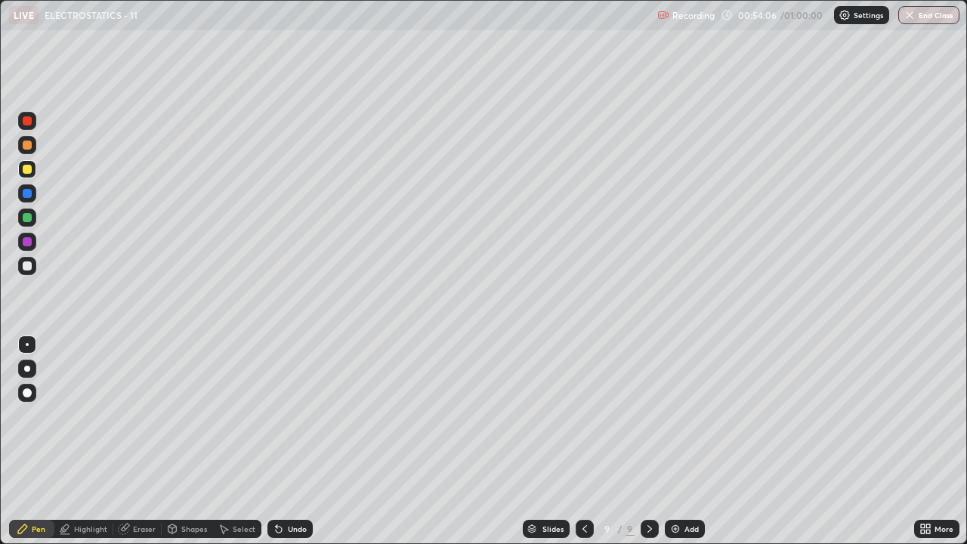
click at [689, 416] on div "Add" at bounding box center [685, 529] width 40 height 18
click at [185, 416] on div "Shapes" at bounding box center [194, 529] width 26 height 8
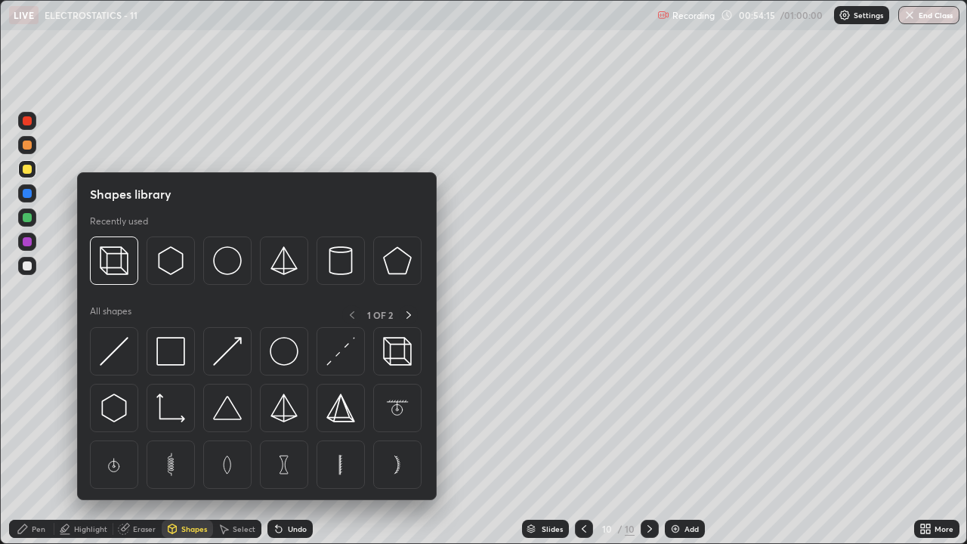
click at [39, 416] on div "Pen" at bounding box center [39, 529] width 14 height 8
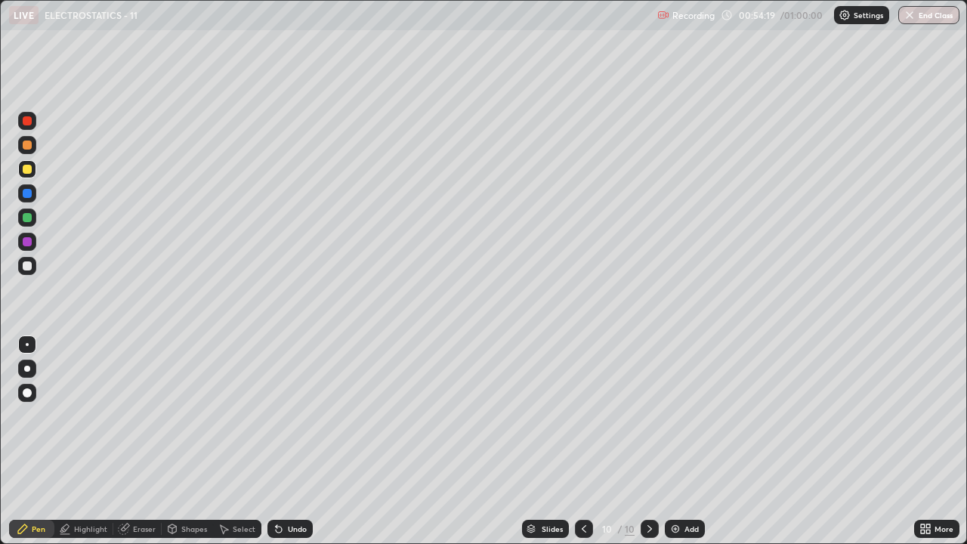
click at [293, 416] on div "Undo" at bounding box center [297, 529] width 19 height 8
click at [298, 416] on div "Undo" at bounding box center [297, 529] width 19 height 8
click at [299, 416] on div "Undo" at bounding box center [297, 529] width 19 height 8
click at [298, 416] on div "Undo" at bounding box center [297, 529] width 19 height 8
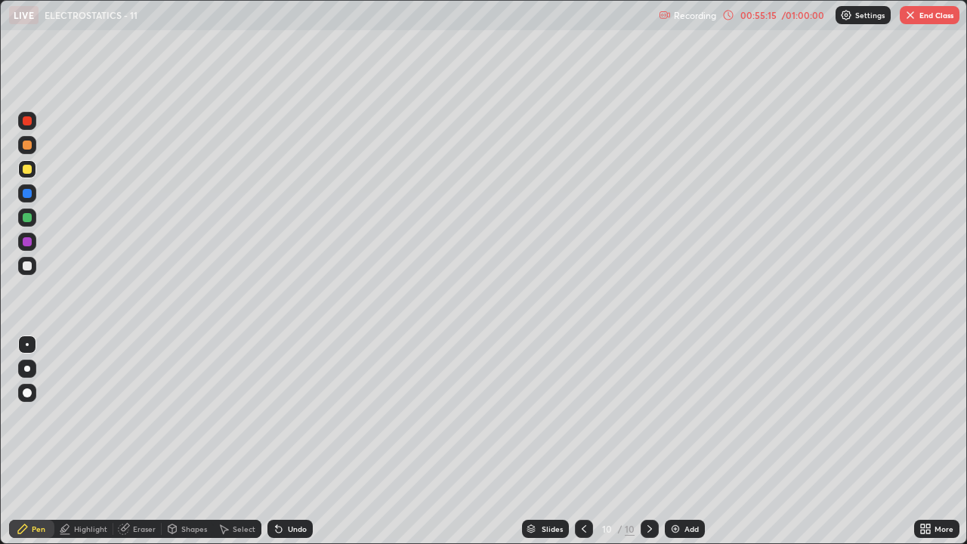
click at [297, 416] on div "Undo" at bounding box center [297, 529] width 19 height 8
click at [296, 416] on div "Undo" at bounding box center [297, 529] width 19 height 8
click at [296, 416] on div "Undo" at bounding box center [290, 529] width 45 height 18
click at [295, 416] on div "Undo" at bounding box center [290, 529] width 45 height 18
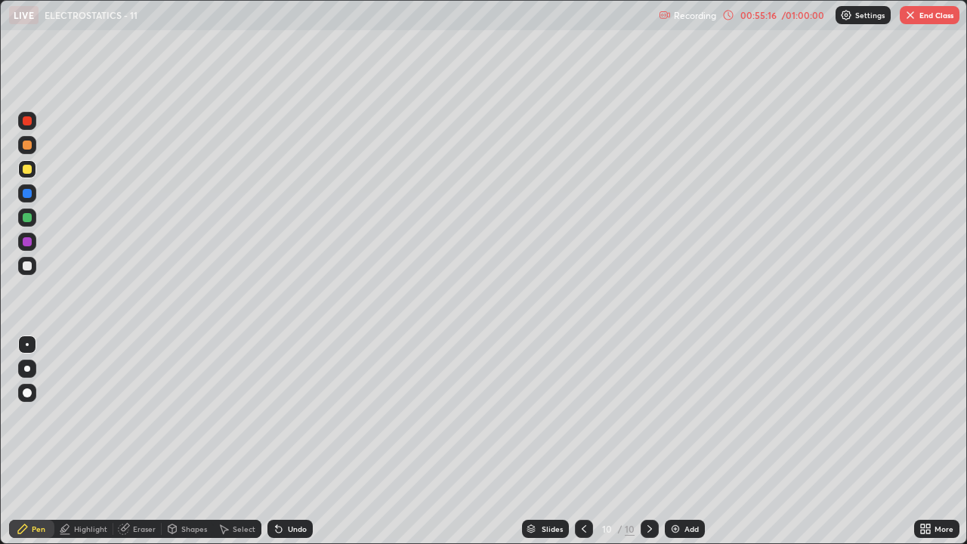
click at [293, 416] on div "Undo" at bounding box center [287, 529] width 51 height 30
click at [289, 416] on div "Undo" at bounding box center [297, 529] width 19 height 8
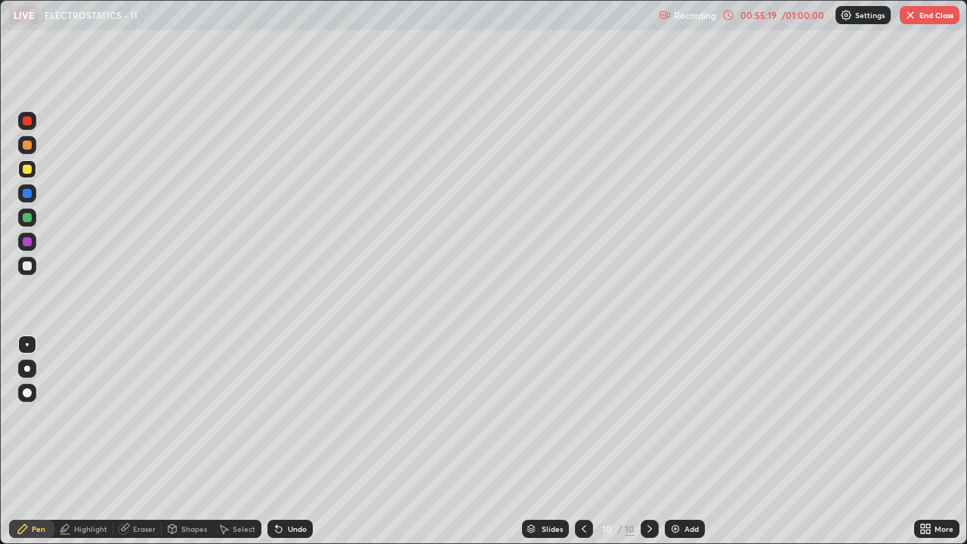
click at [290, 416] on div "Undo" at bounding box center [297, 529] width 19 height 8
click at [292, 416] on div "Undo" at bounding box center [297, 529] width 19 height 8
click at [294, 416] on div "Undo" at bounding box center [297, 529] width 19 height 8
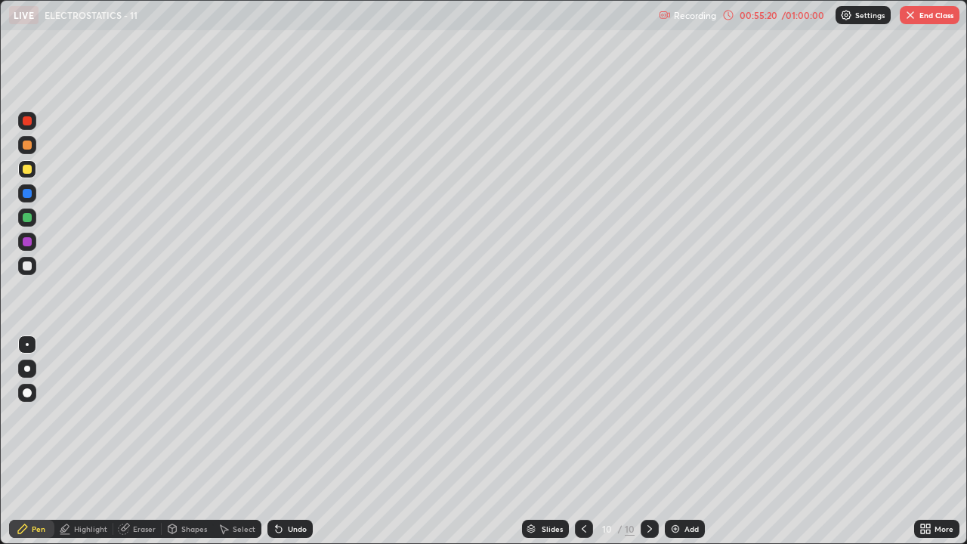
click at [294, 416] on div "Undo" at bounding box center [297, 529] width 19 height 8
click at [295, 416] on div "Undo" at bounding box center [297, 529] width 19 height 8
click at [296, 416] on div "Undo" at bounding box center [297, 529] width 19 height 8
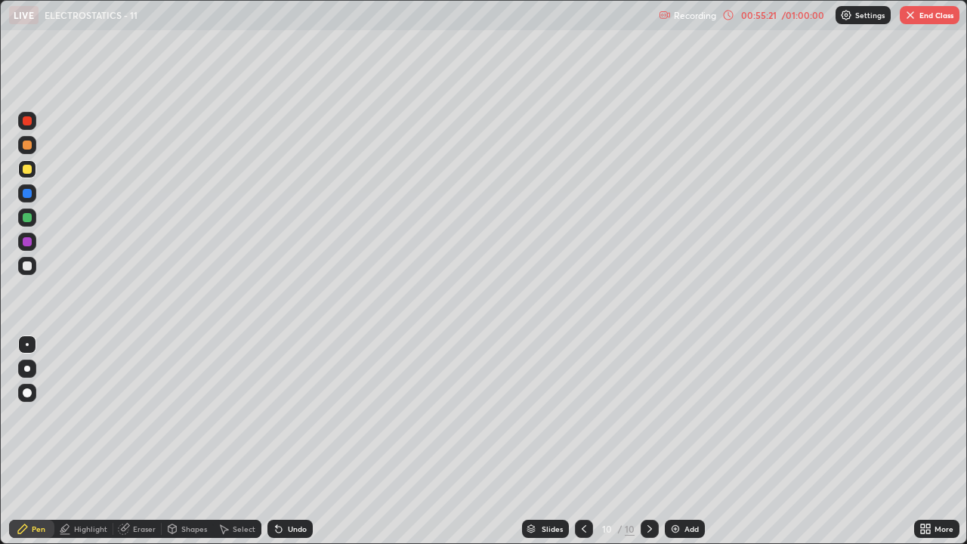
click at [295, 416] on div "Undo" at bounding box center [297, 529] width 19 height 8
click at [295, 416] on div "Undo" at bounding box center [290, 529] width 45 height 18
click at [240, 416] on div "Select" at bounding box center [237, 529] width 48 height 18
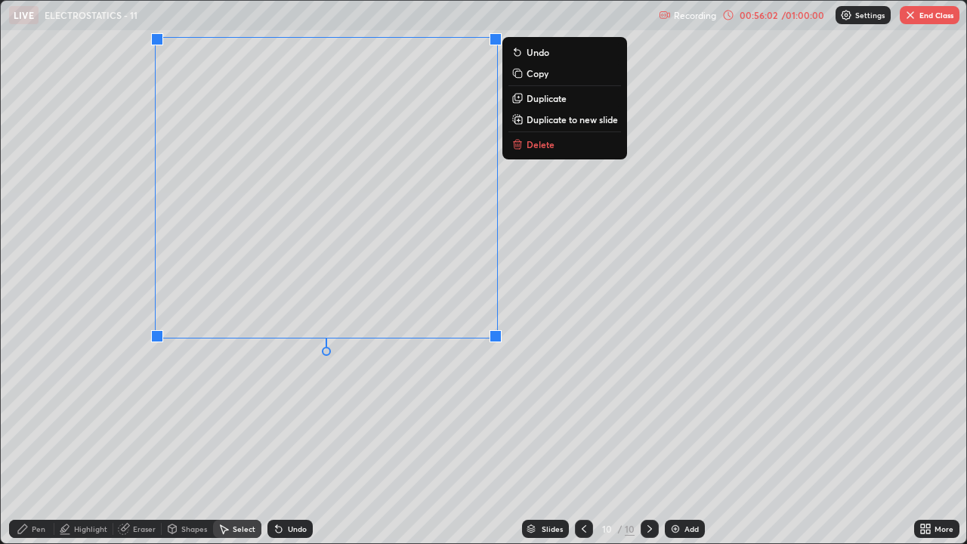
click at [549, 100] on p "Duplicate" at bounding box center [547, 98] width 40 height 12
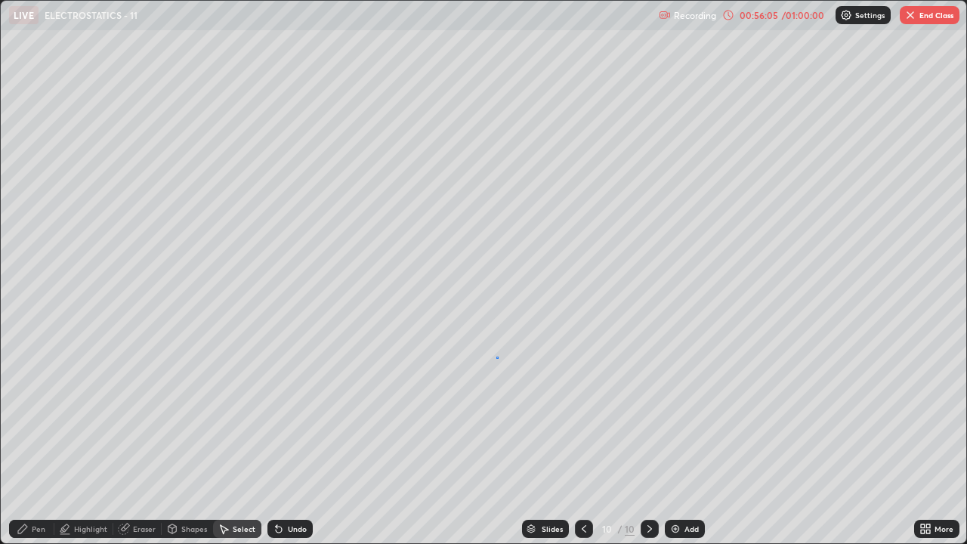
click at [497, 357] on div "0 ° Undo Copy Duplicate Duplicate to new slide Delete" at bounding box center [484, 272] width 966 height 543
click at [35, 416] on div "Pen" at bounding box center [31, 529] width 45 height 18
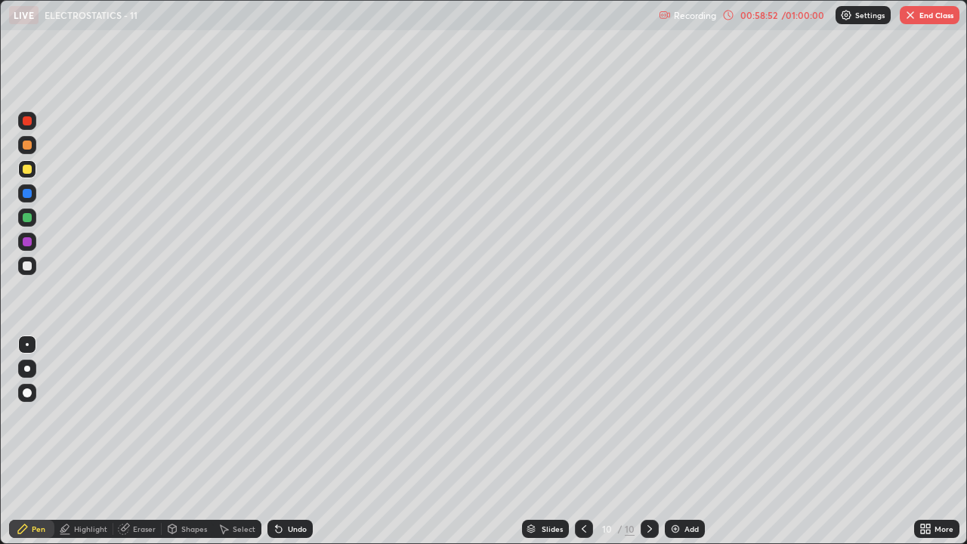
click at [688, 416] on div "Add" at bounding box center [692, 529] width 14 height 8
click at [15, 404] on div at bounding box center [27, 393] width 24 height 24
click at [288, 416] on div "Undo" at bounding box center [297, 529] width 19 height 8
click at [27, 345] on div at bounding box center [27, 344] width 3 height 3
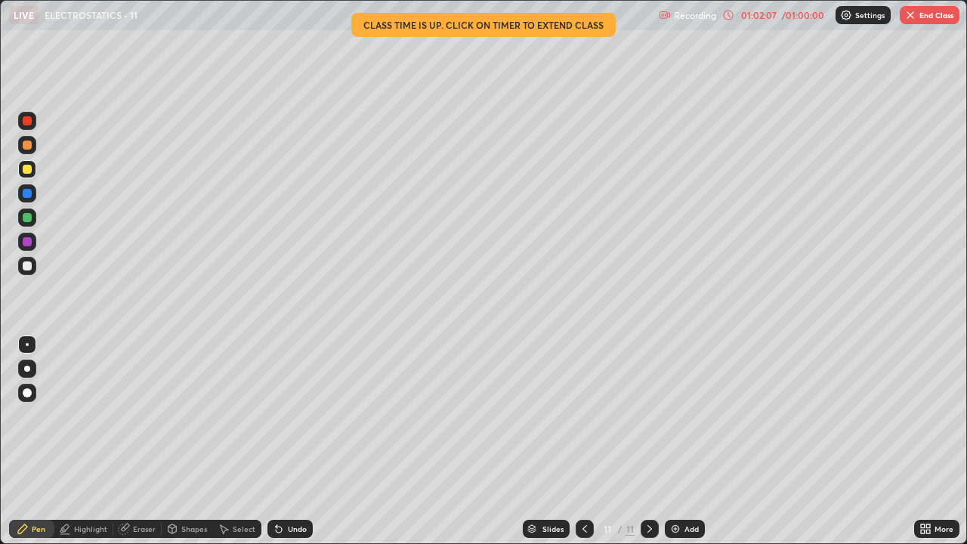
click at [401, 416] on div "Slides 11 / 11 Add" at bounding box center [614, 529] width 602 height 30
click at [920, 14] on button "End Class" at bounding box center [930, 15] width 60 height 18
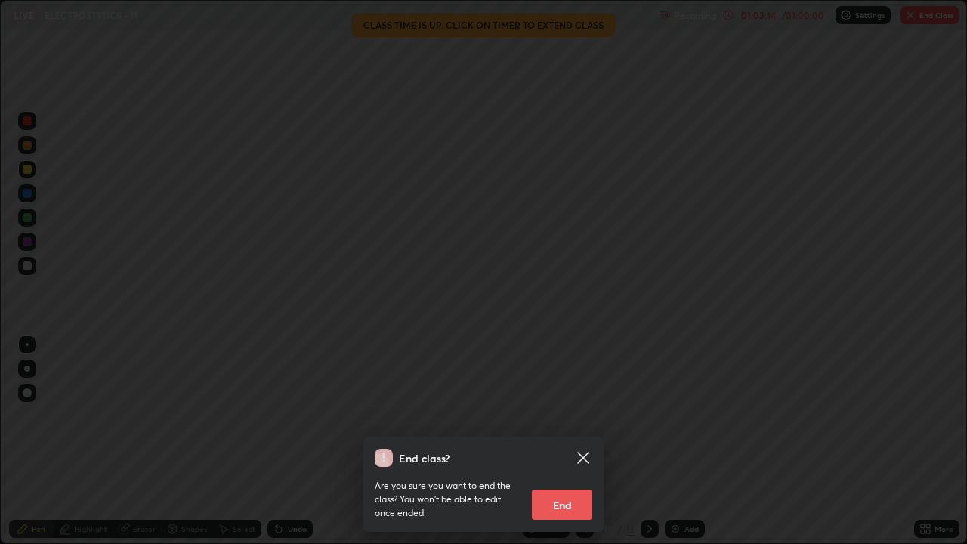
click at [564, 416] on button "End" at bounding box center [562, 505] width 60 height 30
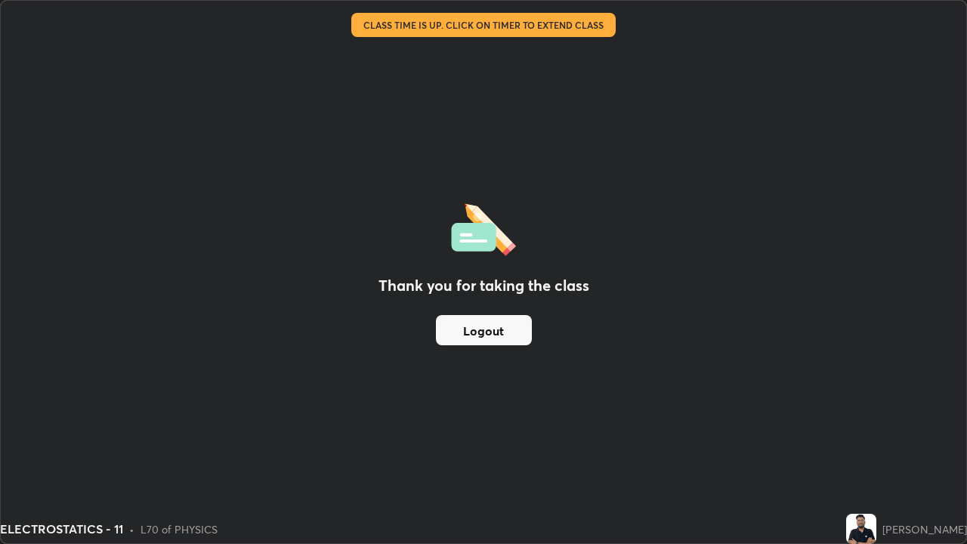
click at [508, 329] on button "Logout" at bounding box center [484, 330] width 96 height 30
click at [505, 331] on button "Logout" at bounding box center [484, 330] width 96 height 30
click at [509, 326] on button "Logout" at bounding box center [484, 330] width 96 height 30
click at [670, 357] on div "Thank you for taking the class Logout" at bounding box center [484, 272] width 966 height 543
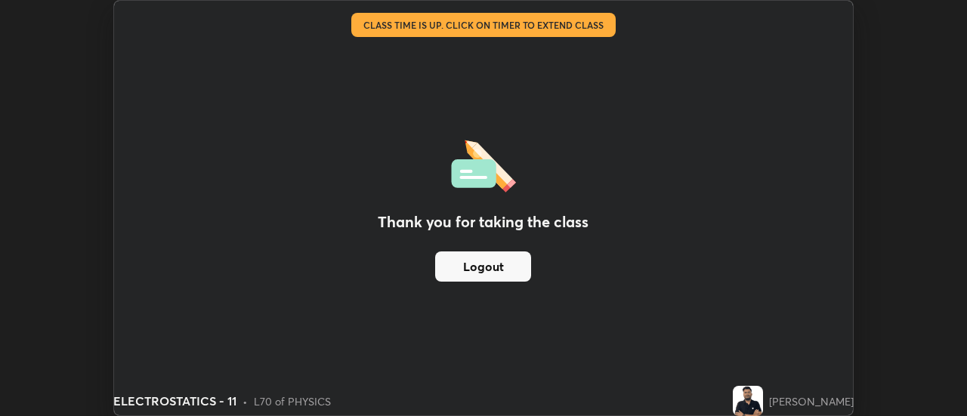
scroll to position [75166, 74615]
